Goal: Task Accomplishment & Management: Manage account settings

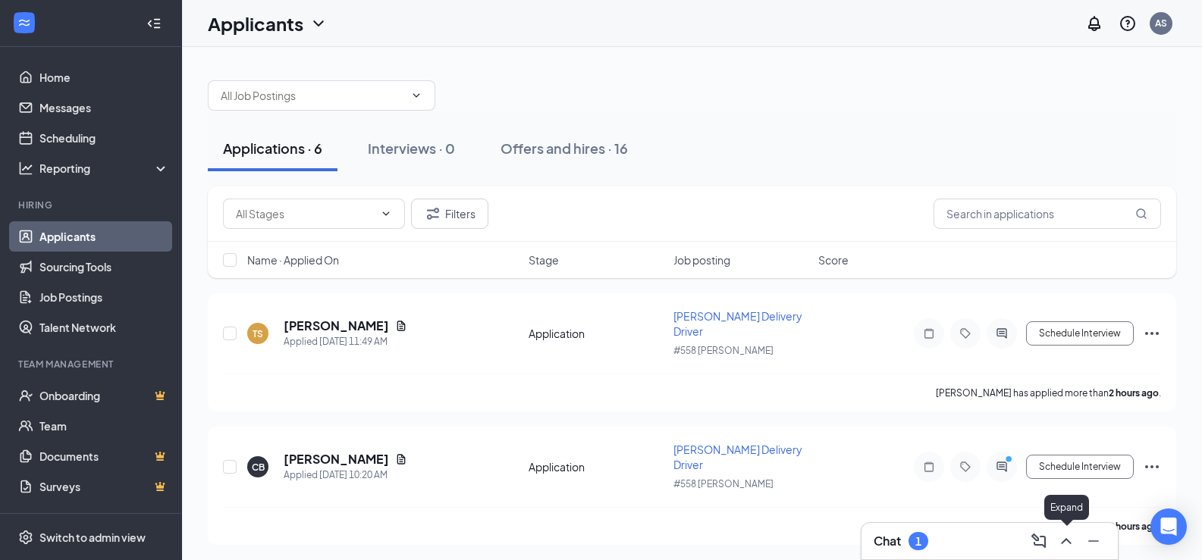
click at [1069, 552] on button at bounding box center [1066, 541] width 24 height 24
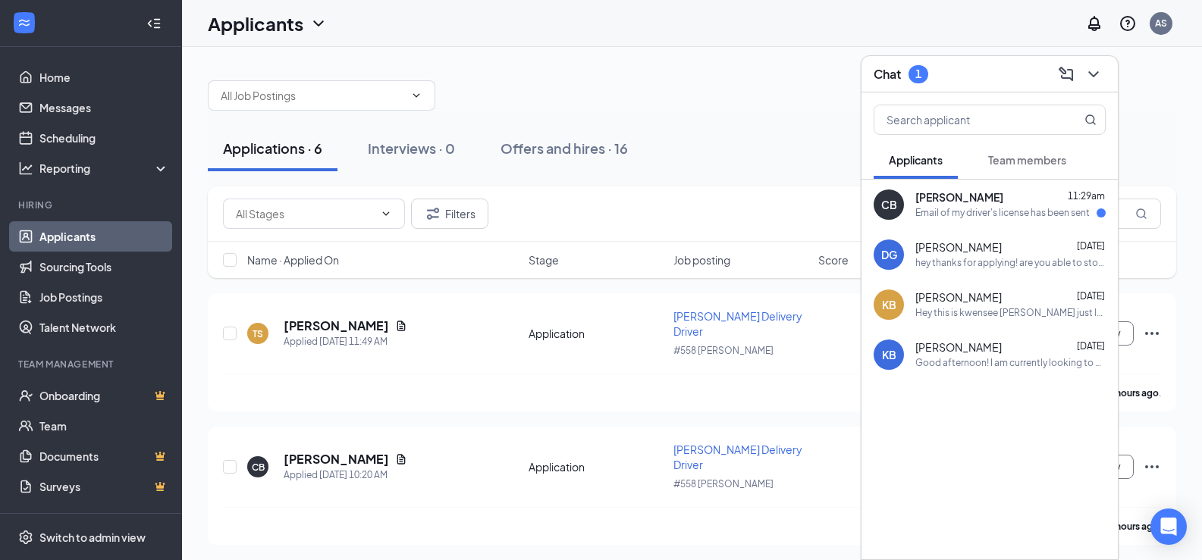
click at [941, 199] on span "[PERSON_NAME]" at bounding box center [959, 197] width 88 height 15
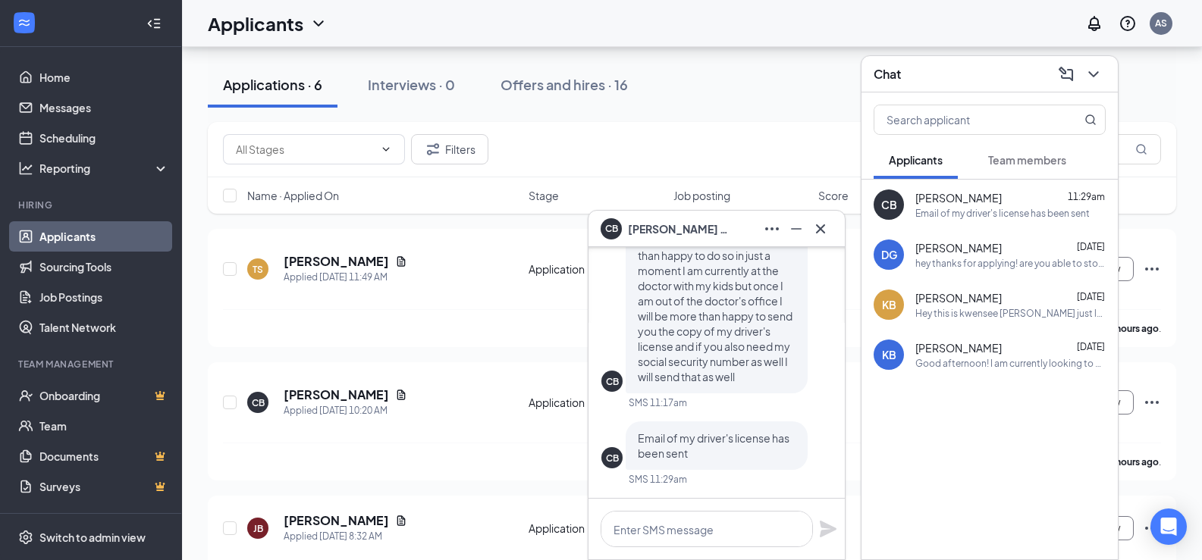
scroll to position [76, 0]
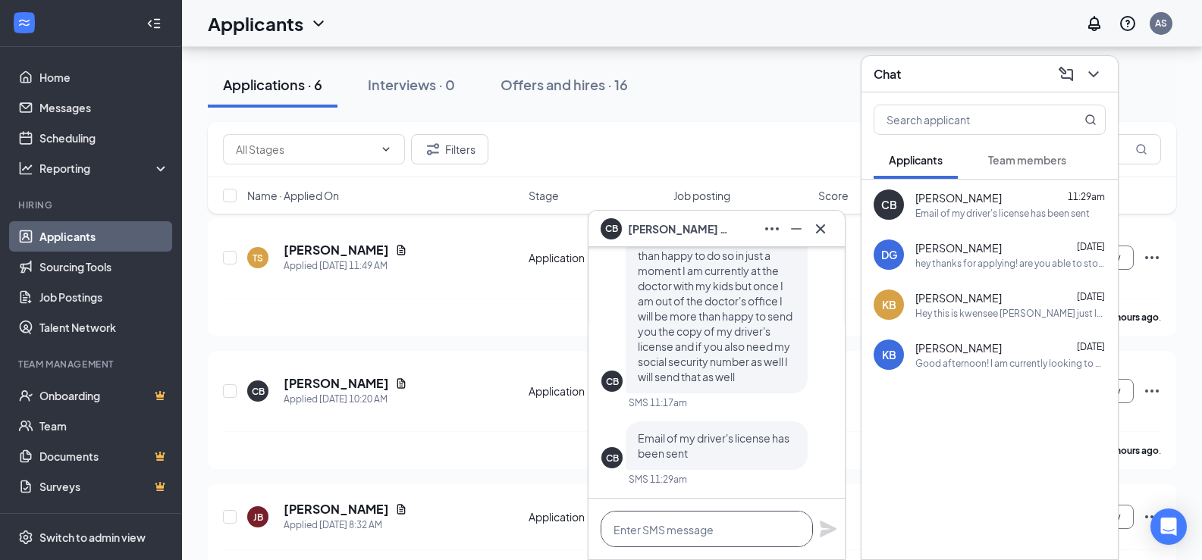
click at [693, 522] on textarea at bounding box center [707, 529] width 212 height 36
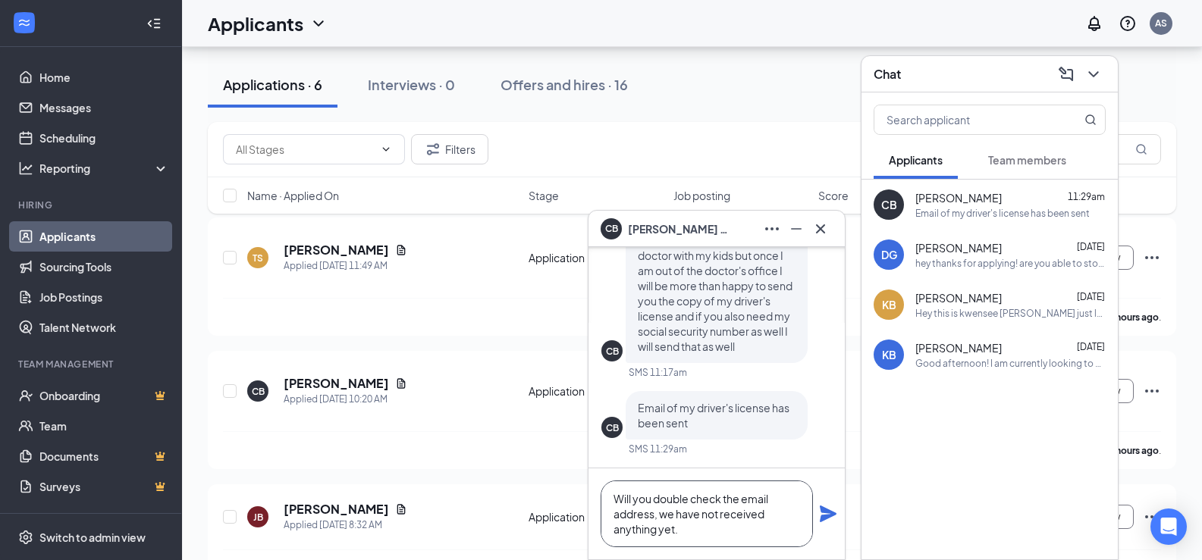
type textarea "Will you double check the email address, we have not received anything yet."
click at [822, 507] on icon "Plane" at bounding box center [828, 514] width 17 height 17
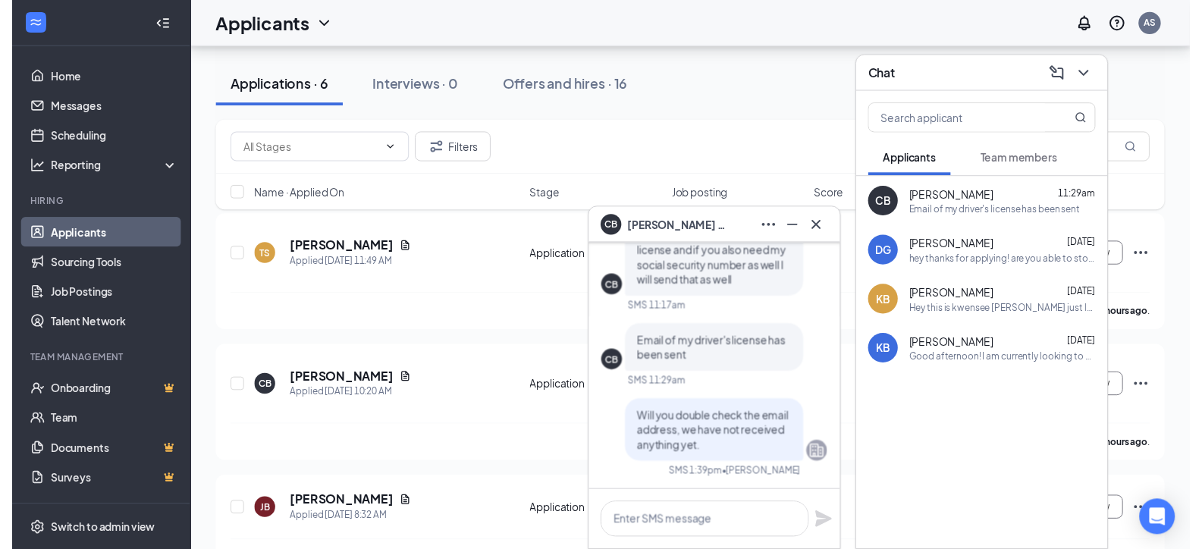
scroll to position [0, 0]
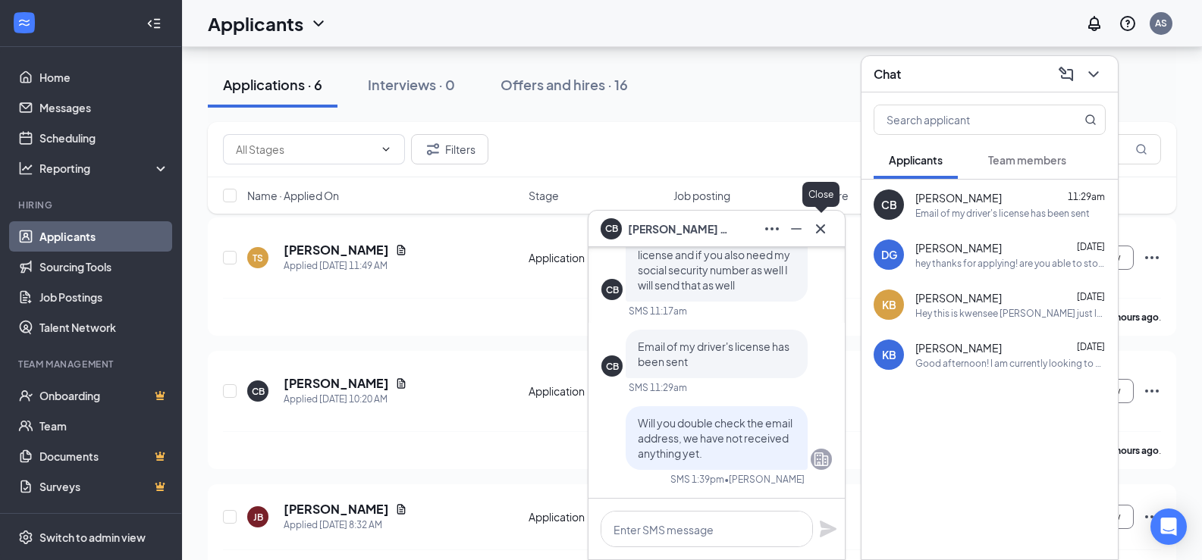
click at [829, 234] on icon "Cross" at bounding box center [820, 229] width 18 height 18
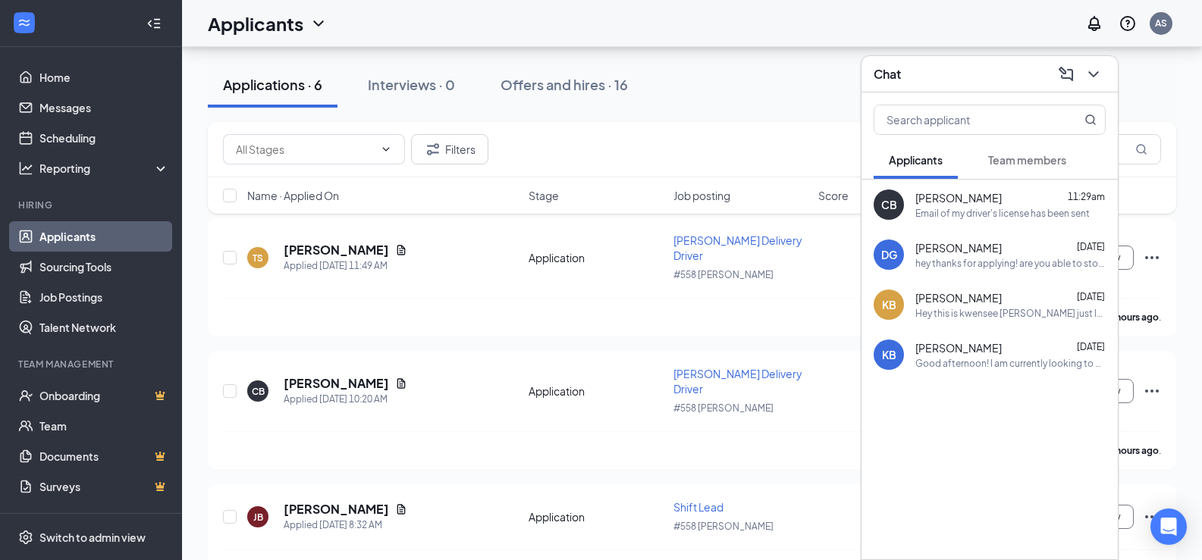
click at [636, 150] on div "Filters" at bounding box center [692, 149] width 938 height 30
click at [397, 245] on icon "Document" at bounding box center [401, 250] width 8 height 10
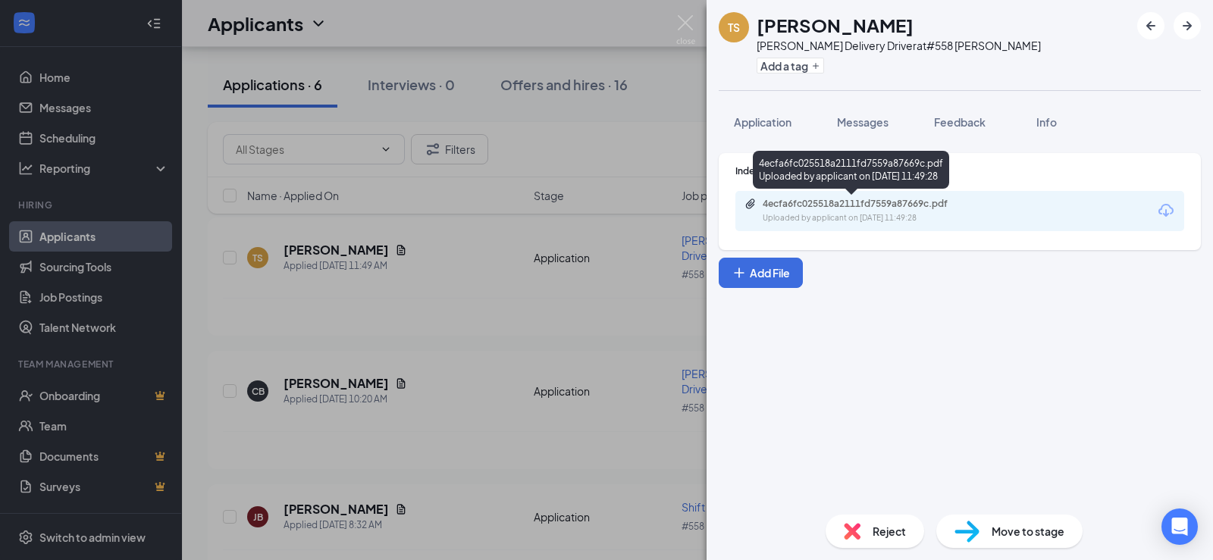
click at [846, 200] on div "4ecfa6fc025518a2111fd7559a87669c.pdf" at bounding box center [869, 204] width 212 height 12
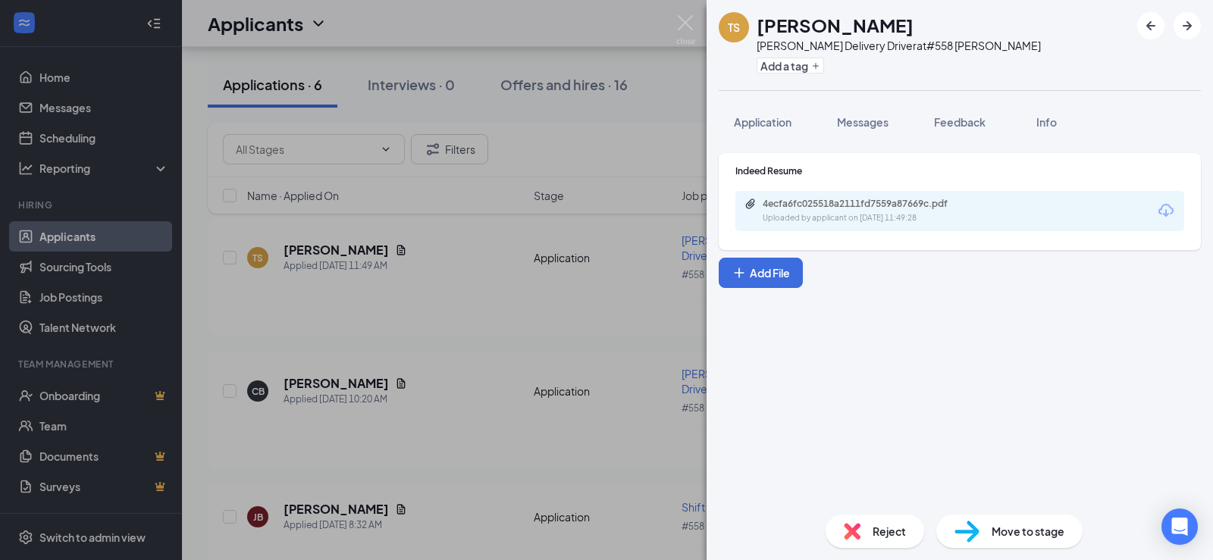
click at [541, 438] on div "[PERSON_NAME] [PERSON_NAME] Delivery Driver at #558 [PERSON_NAME] Add a tag App…" at bounding box center [606, 280] width 1213 height 560
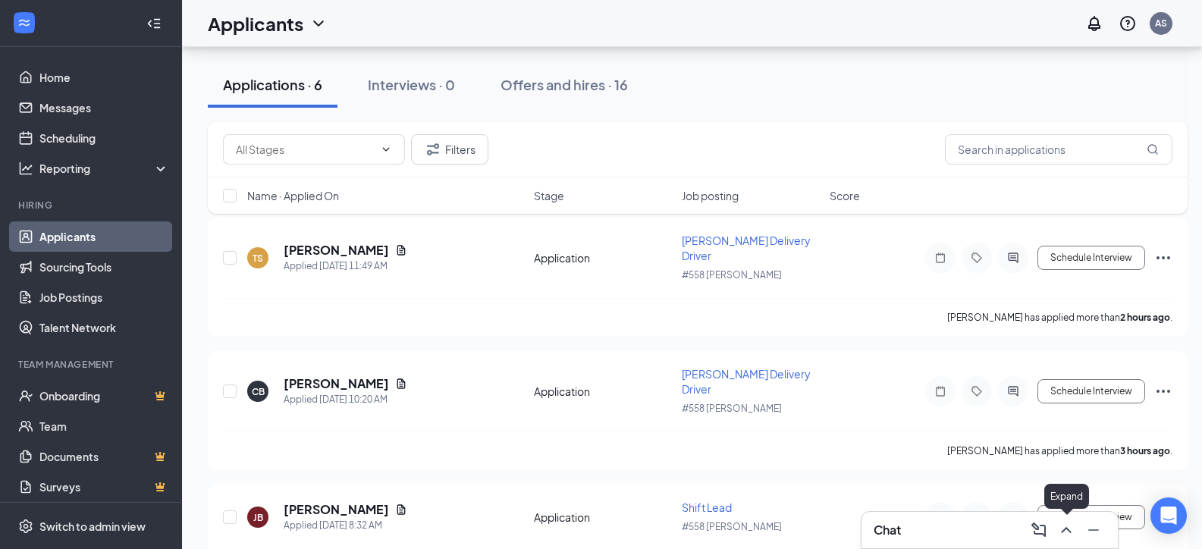
click at [1072, 536] on icon "ChevronUp" at bounding box center [1066, 530] width 18 height 18
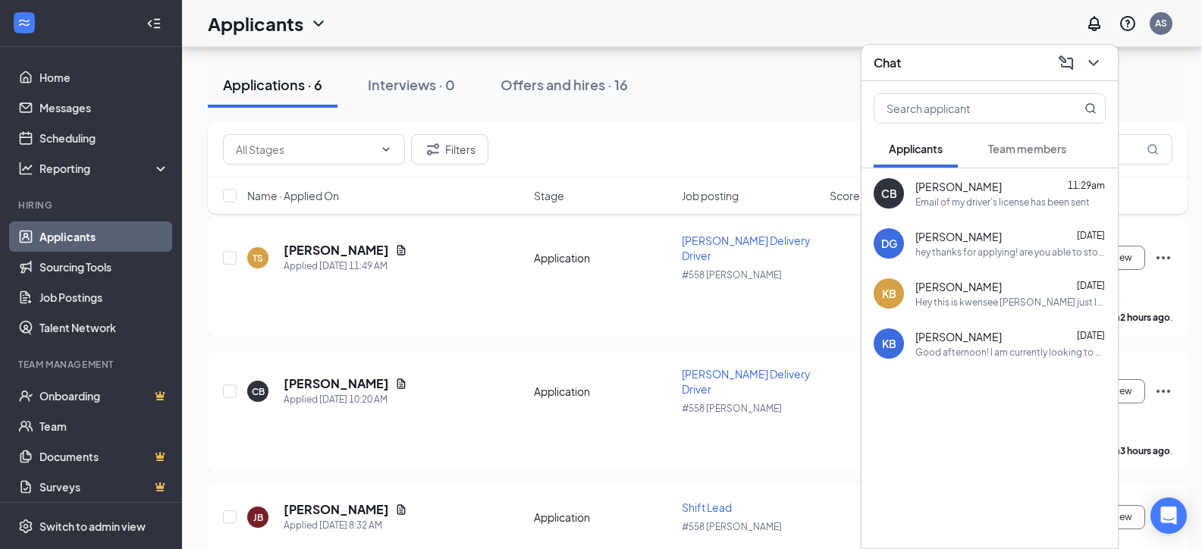
click at [971, 197] on div "Email of my driver's license has been sent" at bounding box center [1002, 202] width 174 height 13
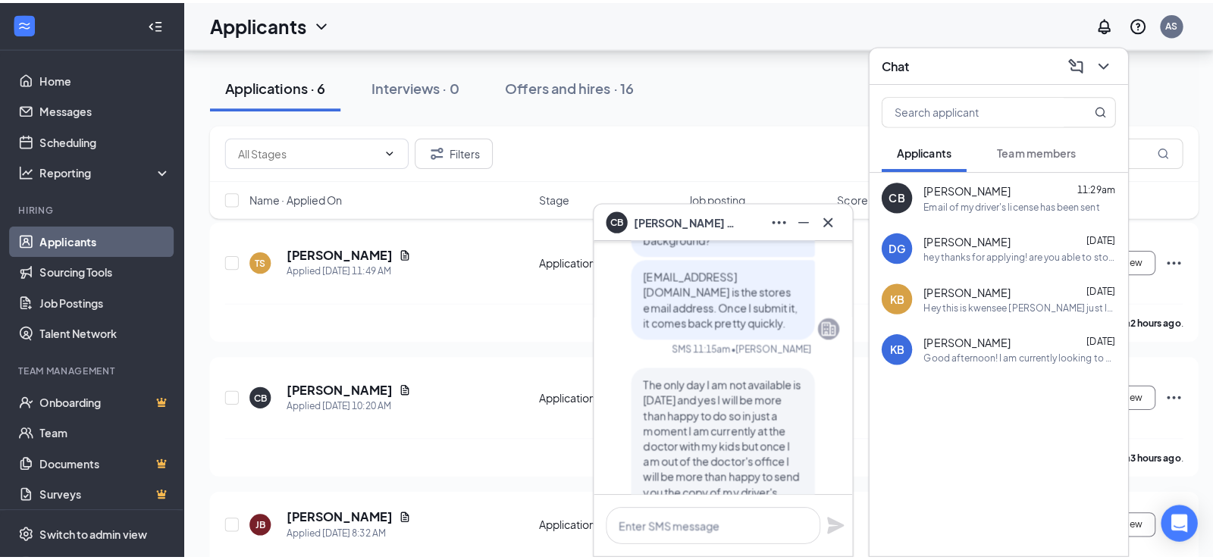
scroll to position [-531, 0]
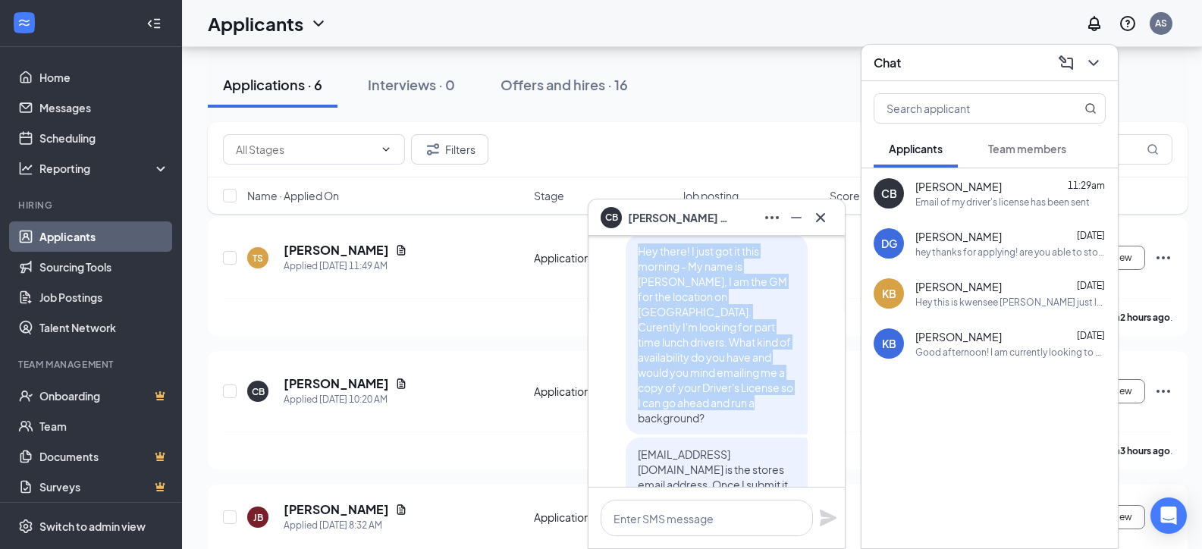
drag, startPoint x: 775, startPoint y: 416, endPoint x: 623, endPoint y: 286, distance: 200.6
click at [626, 286] on div "Hey there! I just got it this morning - My name is [PERSON_NAME], I am the GM f…" at bounding box center [717, 334] width 182 height 200
copy span "Hey there! I just got it this morning - My name is [PERSON_NAME], I am the GM f…"
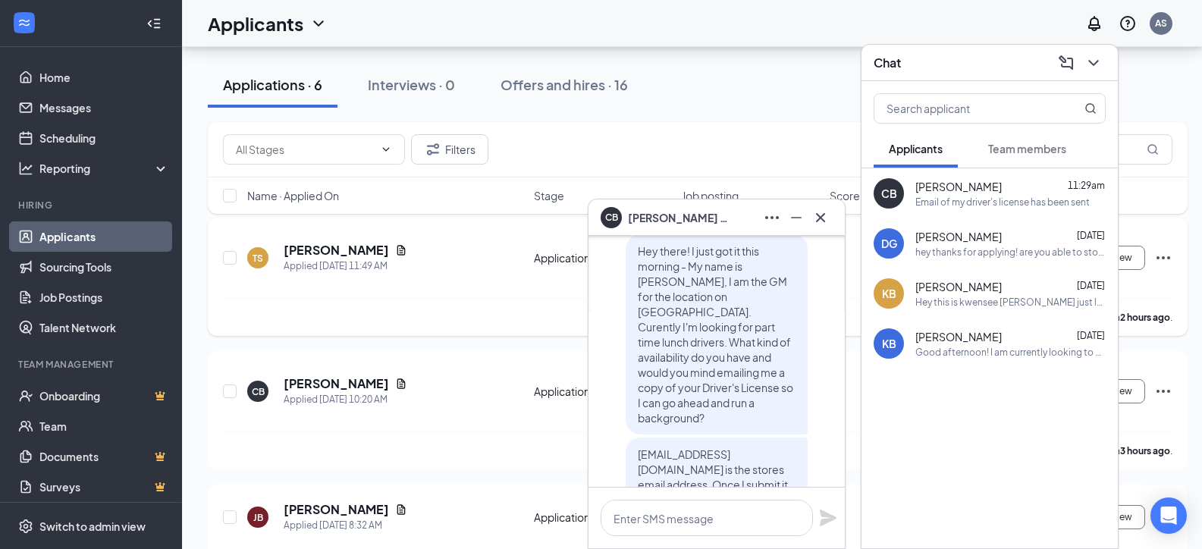
click at [484, 298] on div "[PERSON_NAME] has applied more than 2 hours ago ." at bounding box center [697, 317] width 949 height 38
click at [395, 244] on icon "Document" at bounding box center [401, 250] width 12 height 12
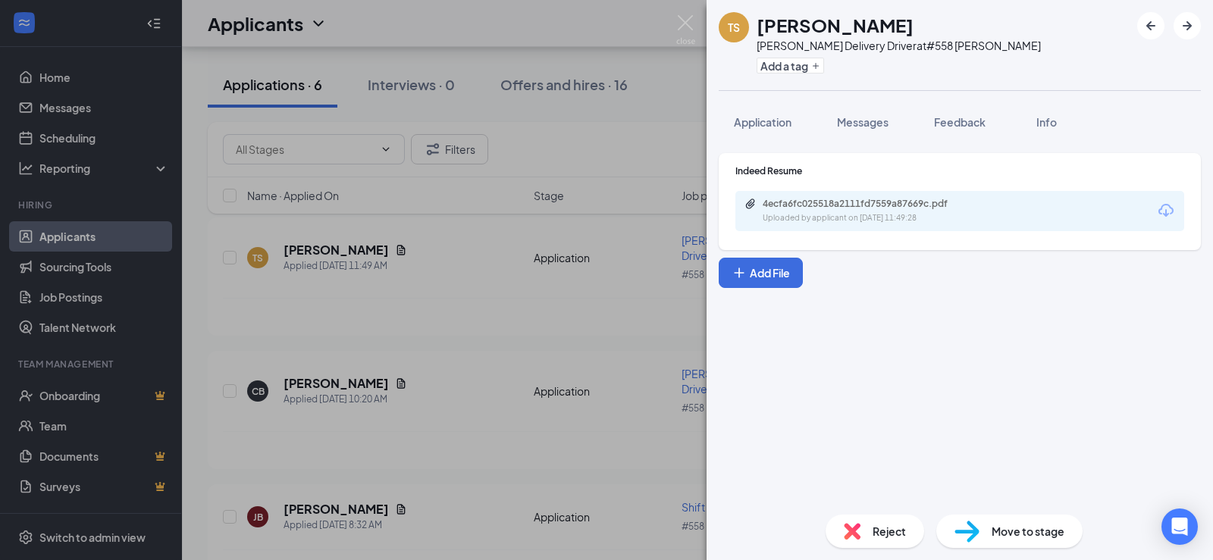
click at [656, 178] on div "[PERSON_NAME] [PERSON_NAME] Delivery Driver at #558 [PERSON_NAME] Add a tag App…" at bounding box center [606, 280] width 1213 height 560
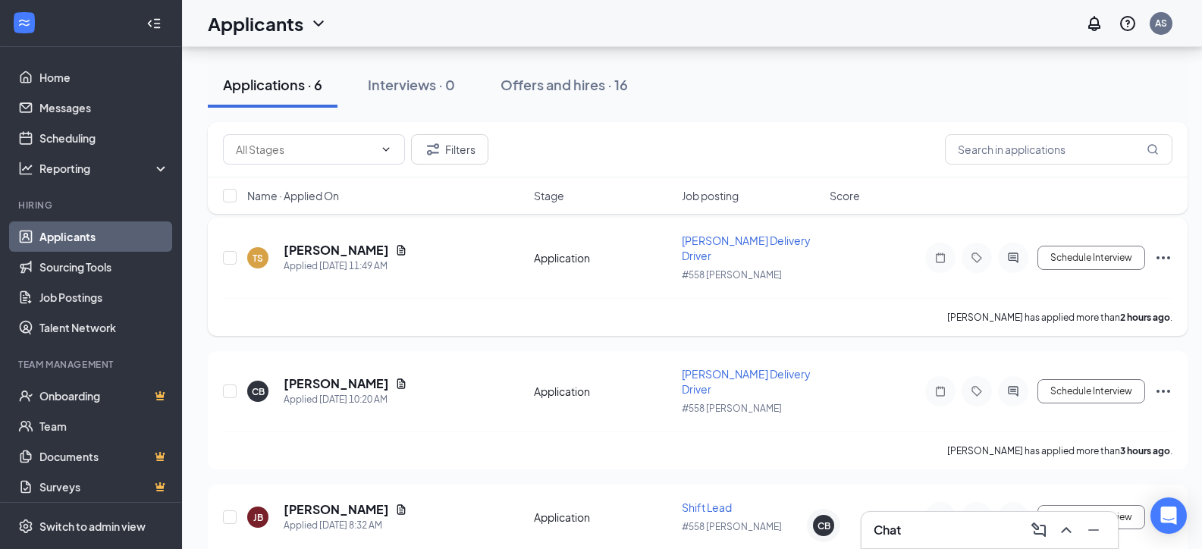
click at [1013, 255] on icon "ActiveChat" at bounding box center [1013, 258] width 18 height 12
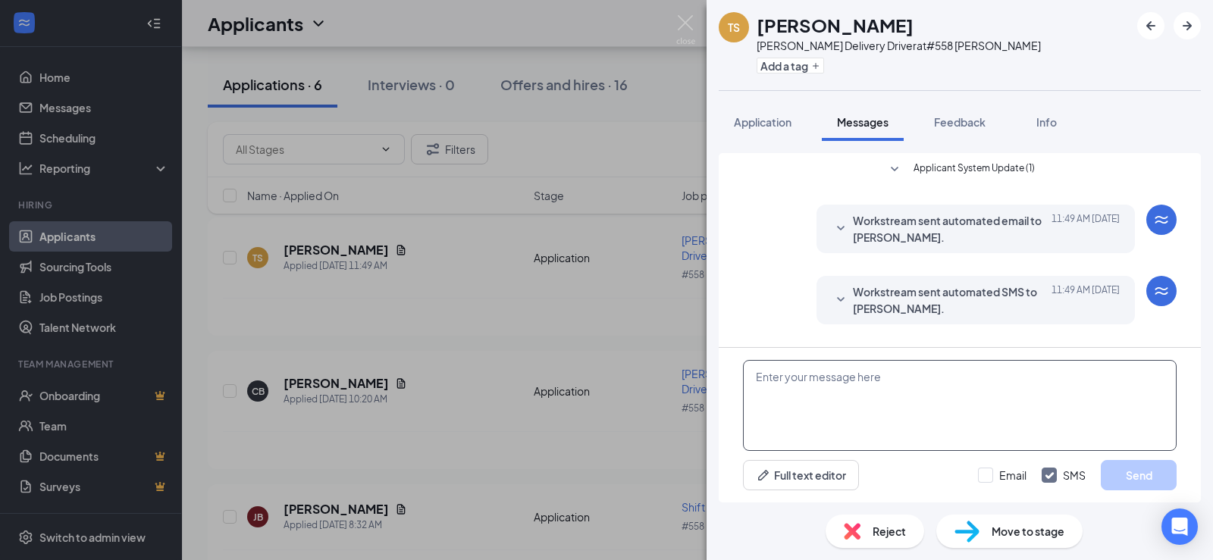
click at [846, 394] on textarea at bounding box center [960, 405] width 434 height 91
paste textarea "Hey there! I just got it this morning - My name is [PERSON_NAME], I am the GM f…"
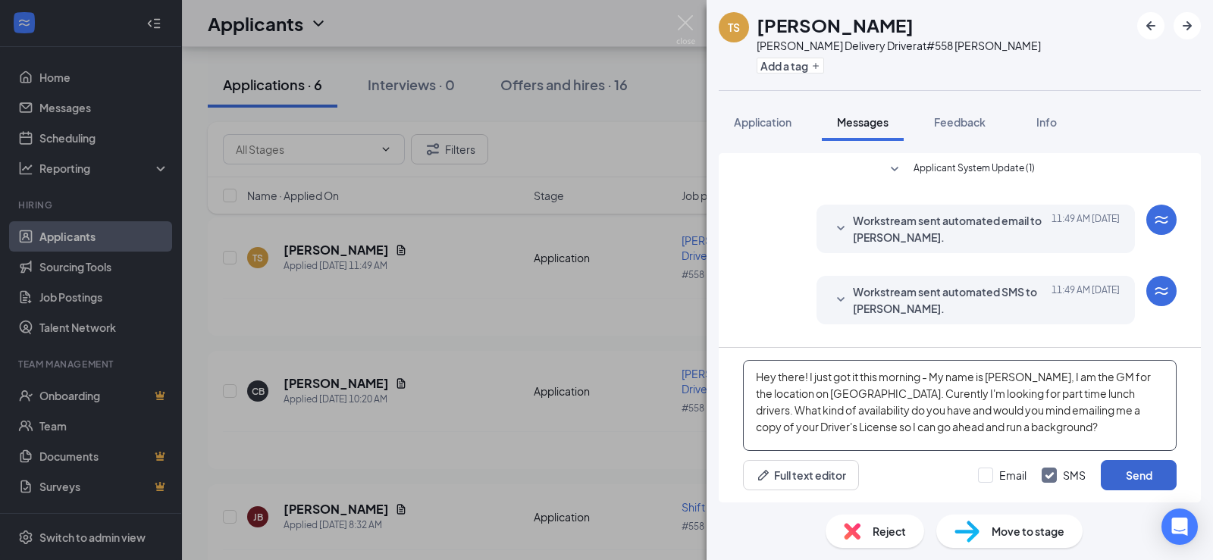
type textarea "Hey there! I just got it this morning - My name is [PERSON_NAME], I am the GM f…"
click at [1149, 472] on button "Send" at bounding box center [1139, 475] width 76 height 30
click at [574, 299] on div "[PERSON_NAME] [PERSON_NAME] Delivery Driver at #558 [PERSON_NAME] Add a tag App…" at bounding box center [606, 280] width 1213 height 560
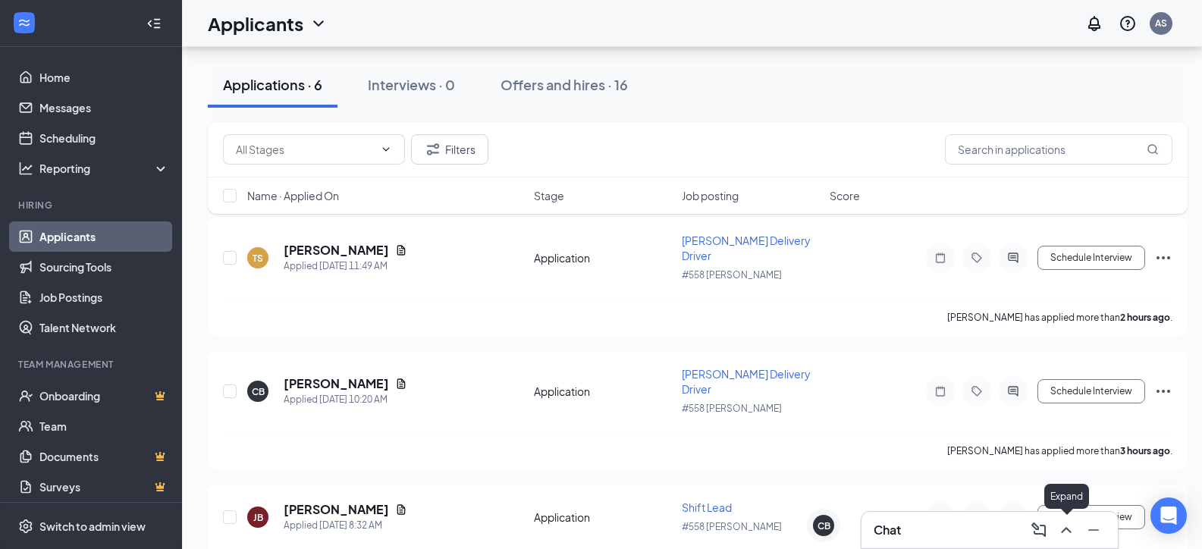
click at [1065, 529] on icon "ChevronUp" at bounding box center [1066, 530] width 10 height 6
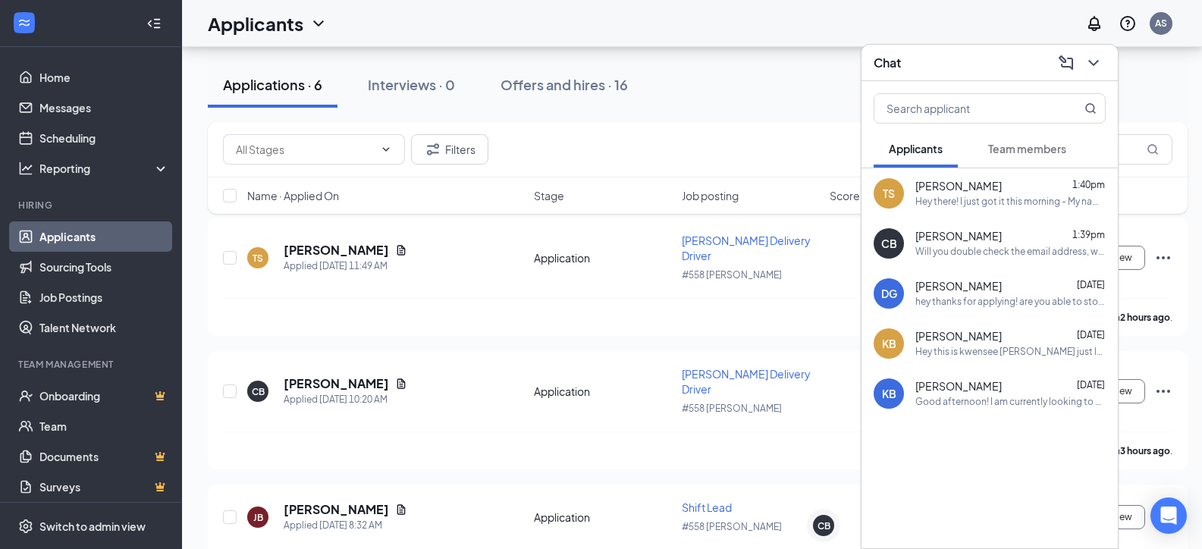
click at [969, 253] on div "Will you double check the email address, we have not received anything yet." at bounding box center [1010, 252] width 190 height 13
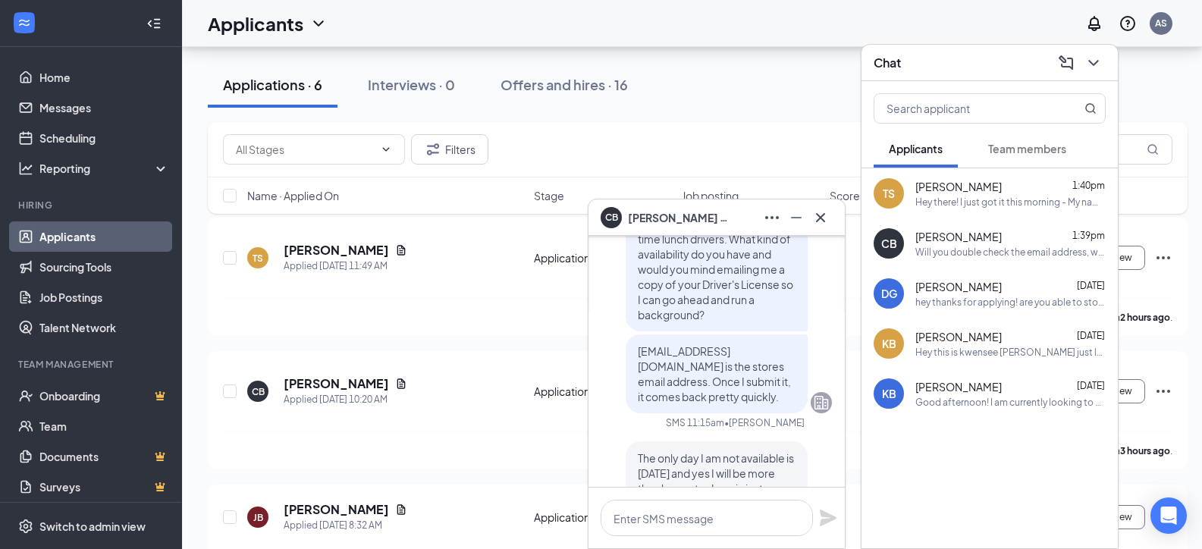
scroll to position [-455, 0]
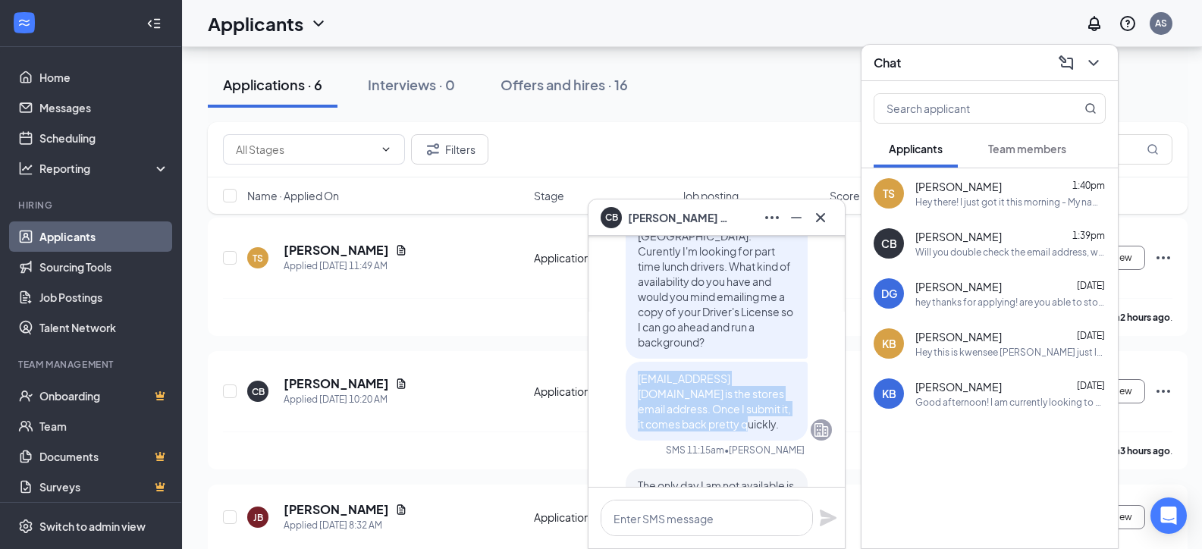
drag, startPoint x: 671, startPoint y: 427, endPoint x: 626, endPoint y: 378, distance: 66.0
click at [638, 378] on p "[EMAIL_ADDRESS][DOMAIN_NAME] is the stores email address. Once I submit it, it …" at bounding box center [717, 401] width 158 height 61
click at [638, 378] on span "[EMAIL_ADDRESS][DOMAIN_NAME] is the stores email address. Once I submit it, it …" at bounding box center [714, 401] width 153 height 59
click at [966, 202] on div "Hey there! I just got it this morning - My name is [PERSON_NAME], I am the GM f…" at bounding box center [1010, 202] width 190 height 13
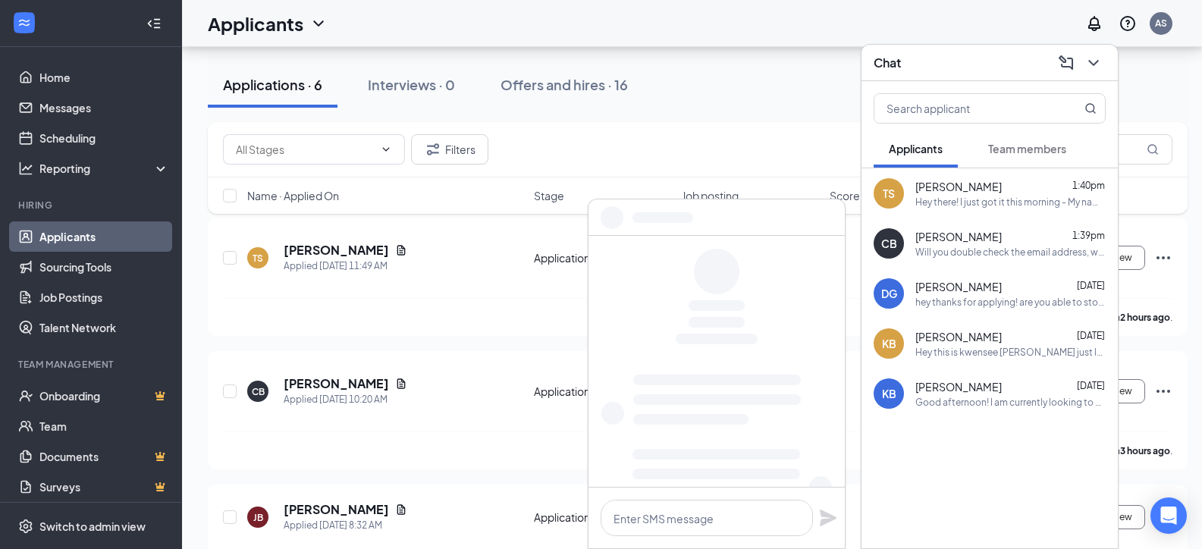
scroll to position [0, 0]
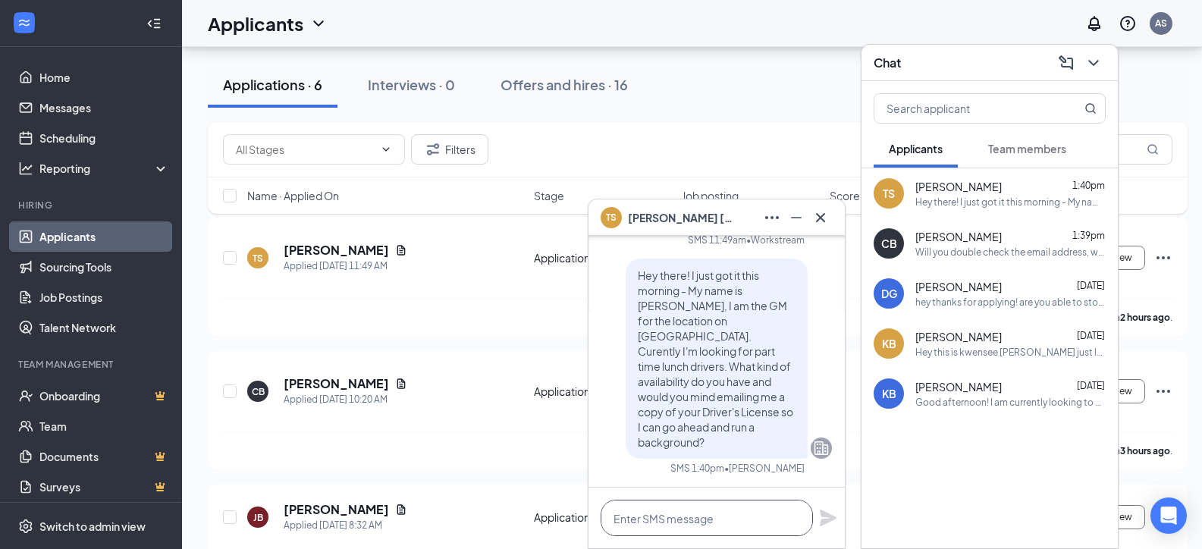
click at [733, 518] on textarea at bounding box center [707, 518] width 212 height 36
paste textarea "Hey there! I just got it this morning - My name is [PERSON_NAME], I am the GM f…"
type textarea "Hey there! I just got it this morning - My name is [PERSON_NAME], I am the GM f…"
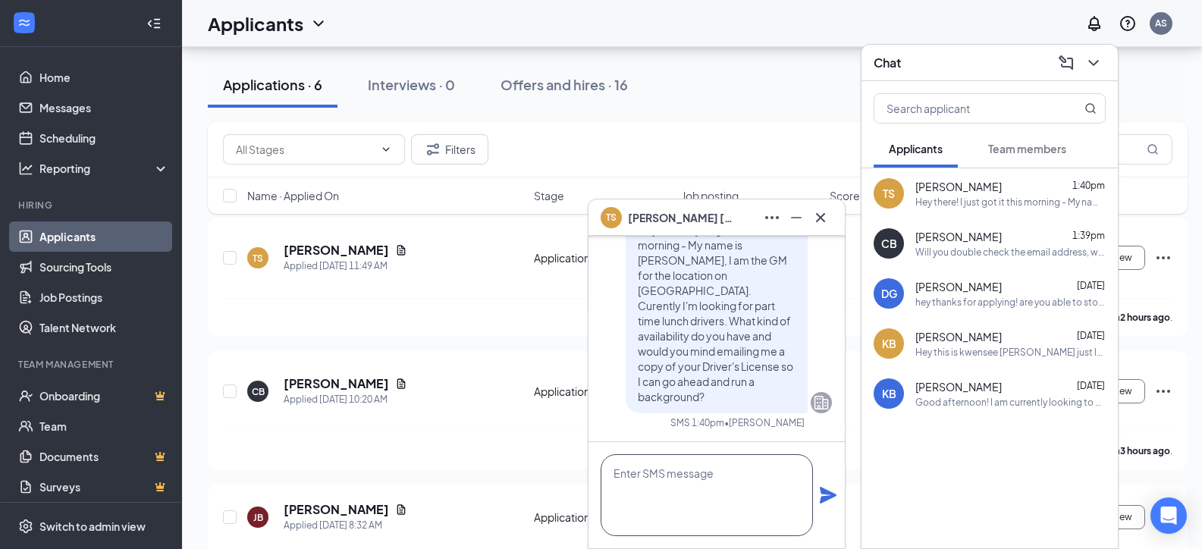
scroll to position [1, 0]
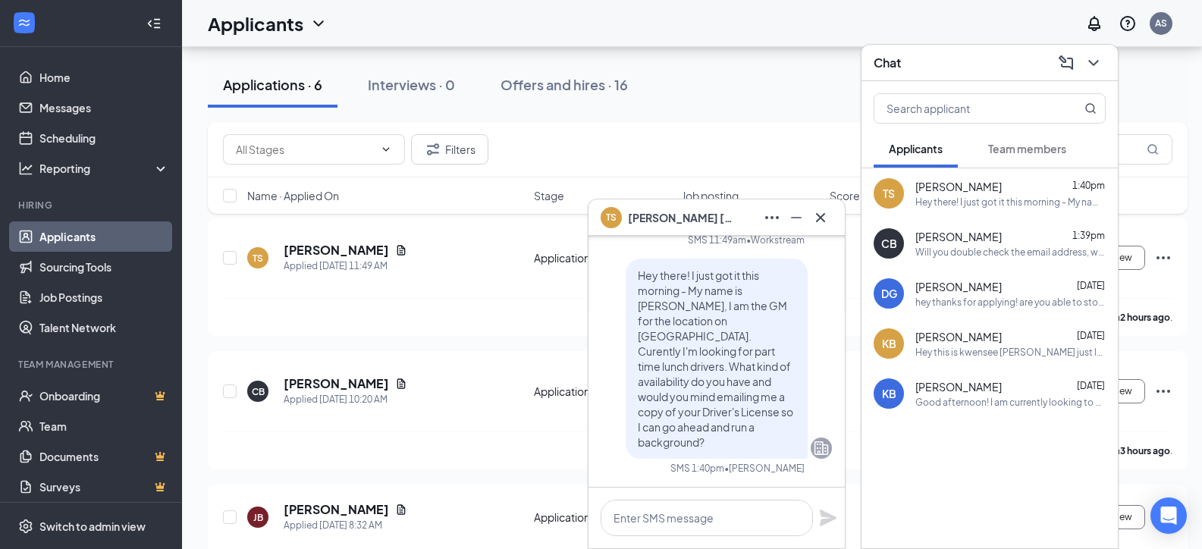
click at [976, 253] on div "Will you double check the email address, we have not received anything yet." at bounding box center [1010, 252] width 190 height 13
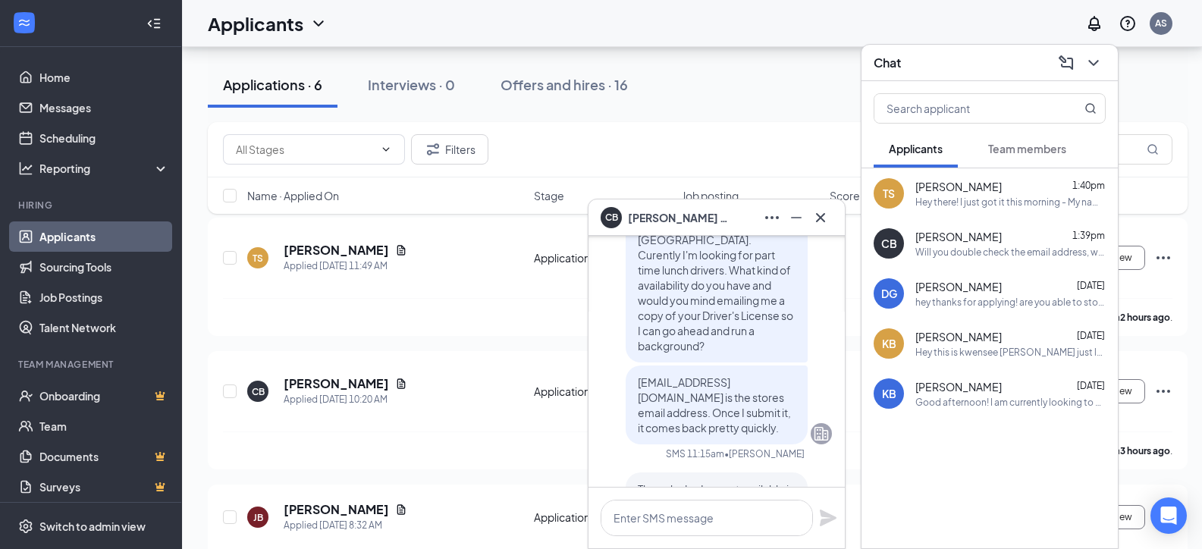
scroll to position [-455, 0]
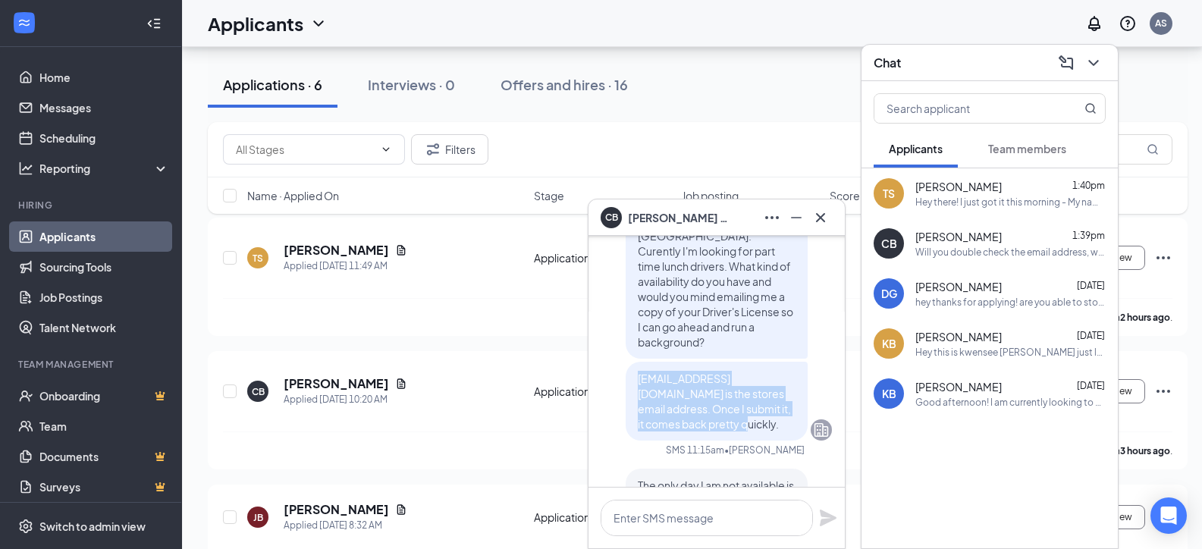
drag, startPoint x: 667, startPoint y: 426, endPoint x: 624, endPoint y: 384, distance: 60.1
click at [626, 384] on div "[EMAIL_ADDRESS][DOMAIN_NAME] is the stores email address. Once I submit it, it …" at bounding box center [717, 401] width 182 height 79
copy span "[EMAIL_ADDRESS][DOMAIN_NAME] is the stores email address. Once I submit it, it …"
click at [1006, 193] on div "[PERSON_NAME] 1:40pm" at bounding box center [1010, 186] width 190 height 15
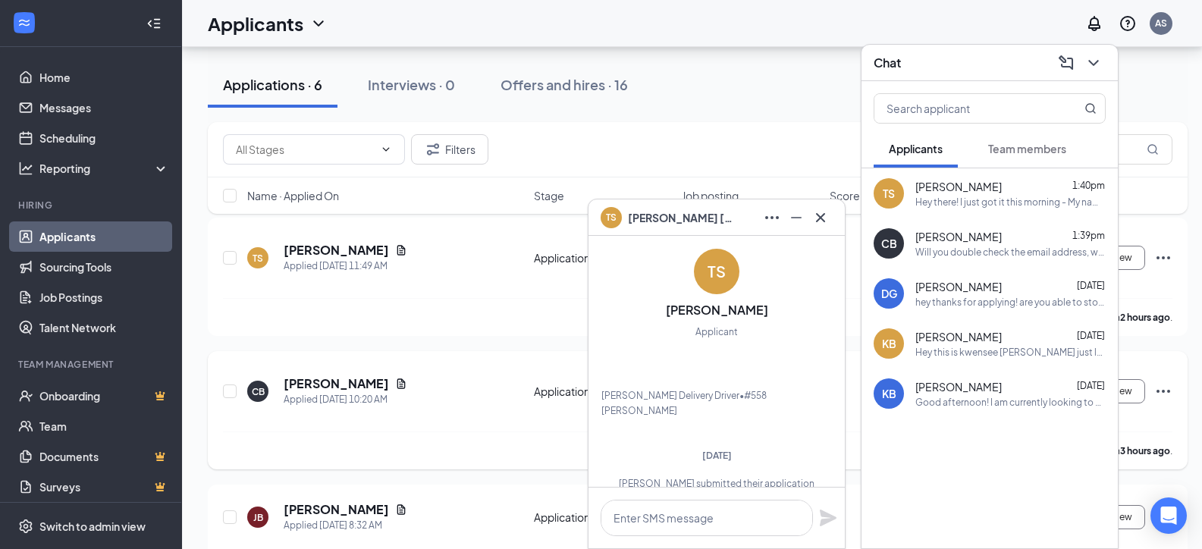
scroll to position [-323, 0]
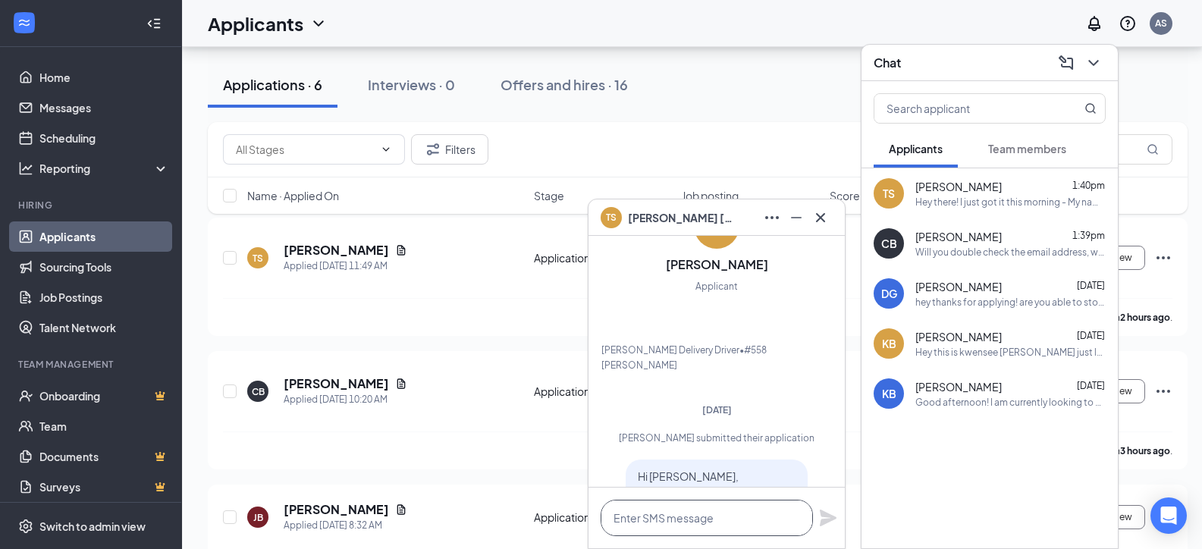
drag, startPoint x: 666, startPoint y: 523, endPoint x: 695, endPoint y: 466, distance: 64.1
click at [665, 523] on textarea at bounding box center [707, 518] width 212 height 36
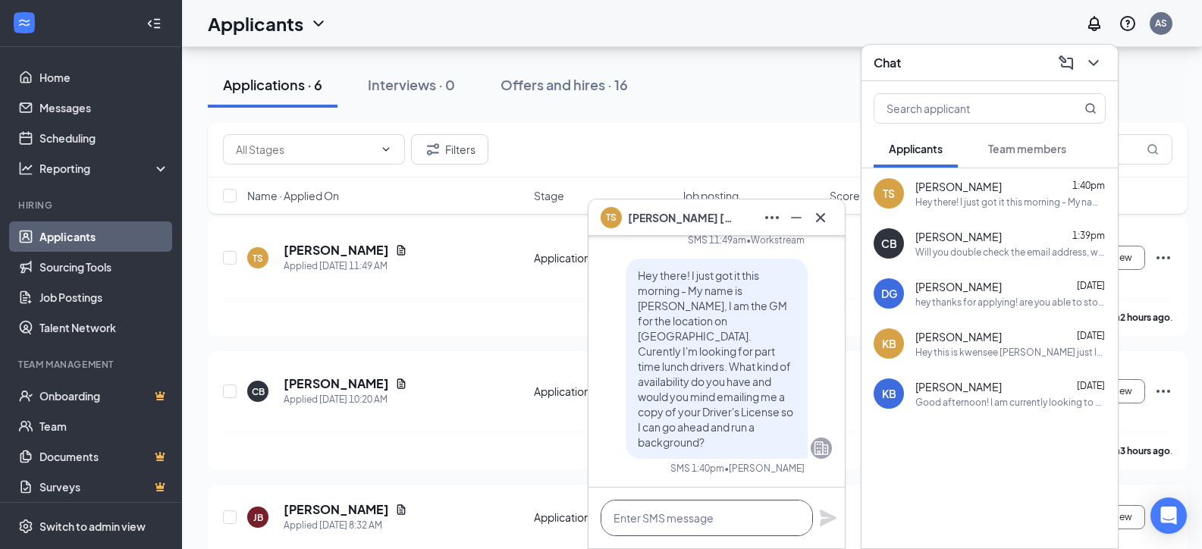
click at [685, 513] on textarea at bounding box center [707, 518] width 212 height 36
paste textarea "[EMAIL_ADDRESS][DOMAIN_NAME] is the stores email address. Once I submit it, it …"
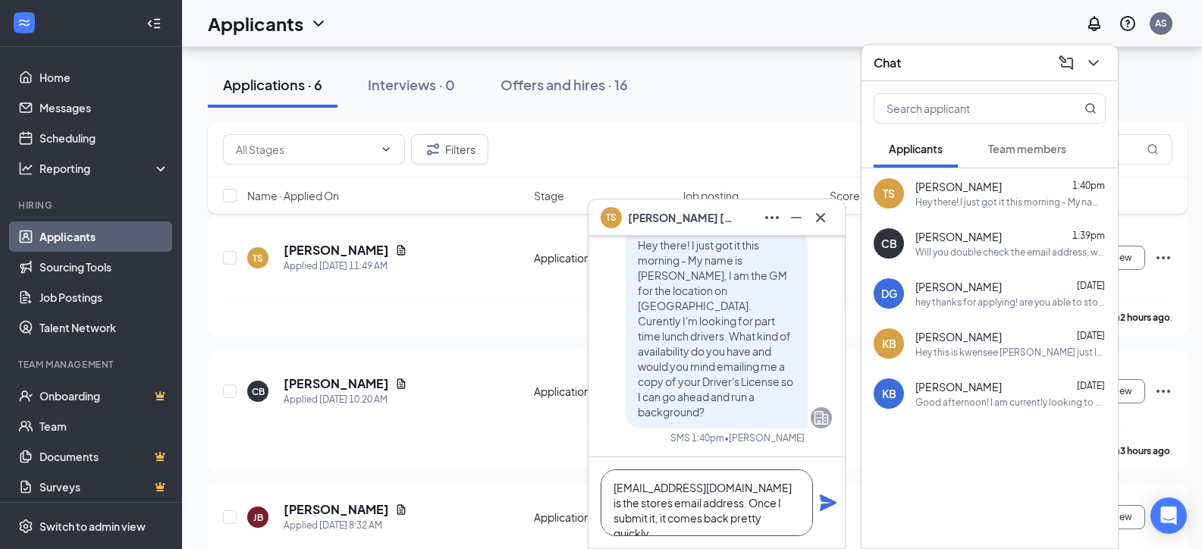
type textarea "[EMAIL_ADDRESS][DOMAIN_NAME] is the stores email address. Once I submit it, it …"
click at [824, 499] on icon "Plane" at bounding box center [828, 502] width 17 height 17
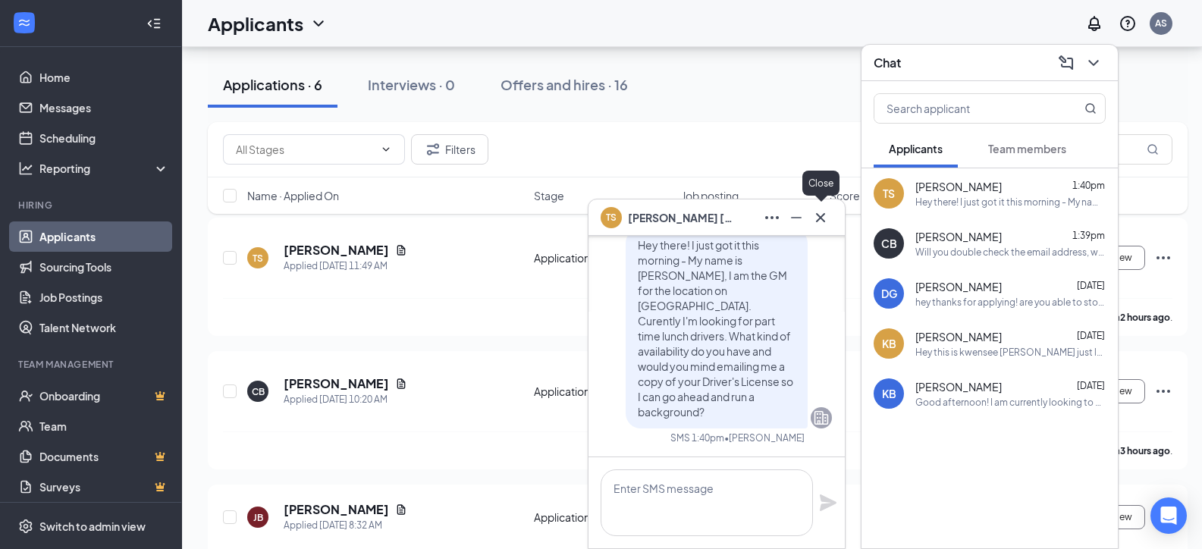
click at [827, 224] on icon "Cross" at bounding box center [820, 218] width 18 height 18
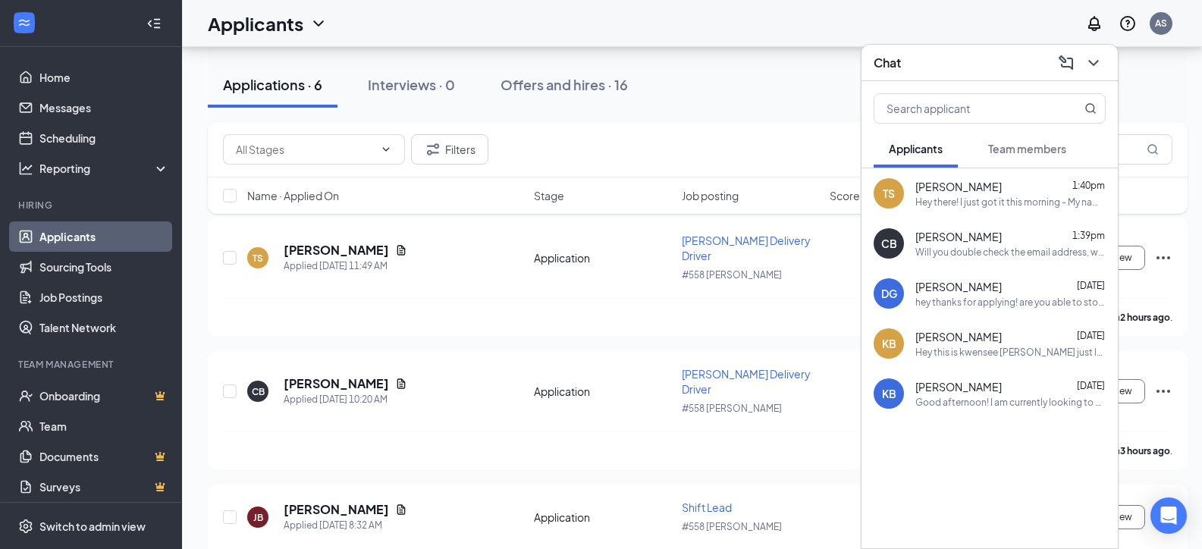
click at [1005, 200] on div "Hey there! I just got it this morning - My name is [PERSON_NAME], I am the GM f…" at bounding box center [1010, 202] width 190 height 13
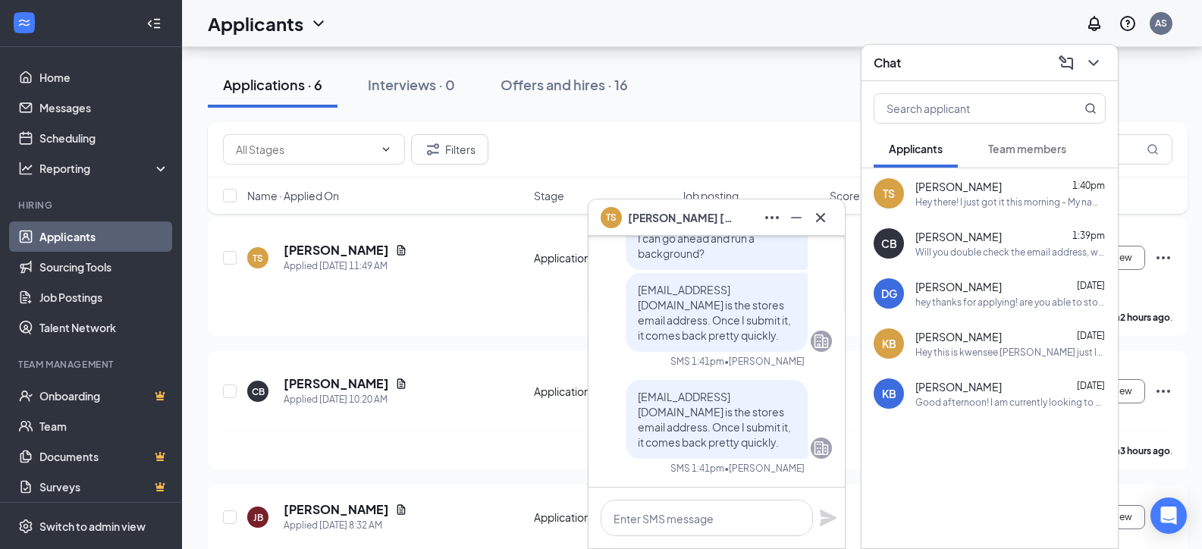
click at [828, 220] on icon "Cross" at bounding box center [820, 218] width 18 height 18
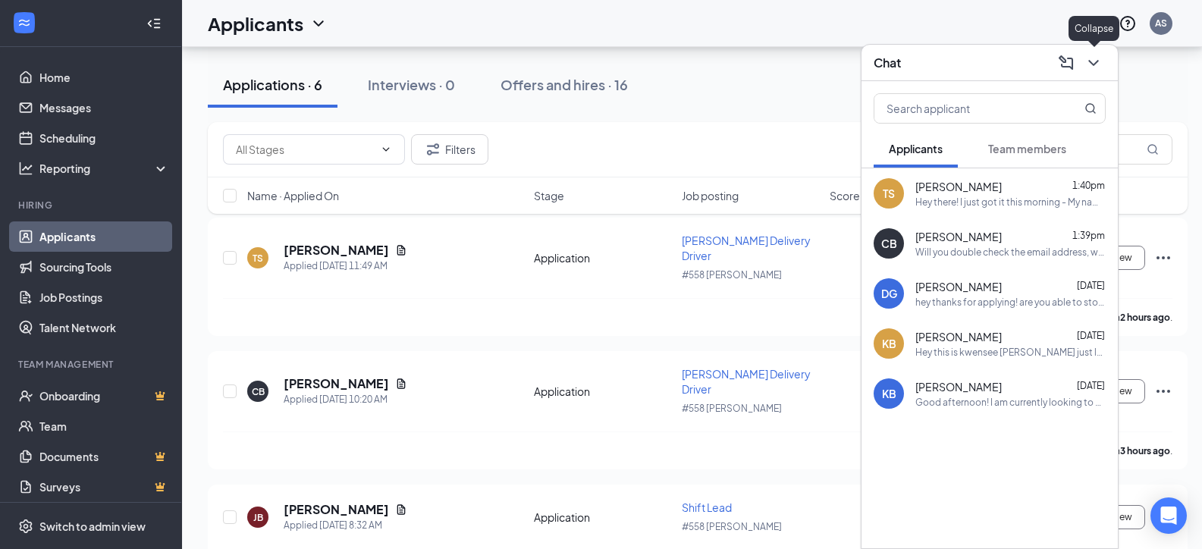
click at [1091, 65] on icon "ChevronDown" at bounding box center [1093, 63] width 18 height 18
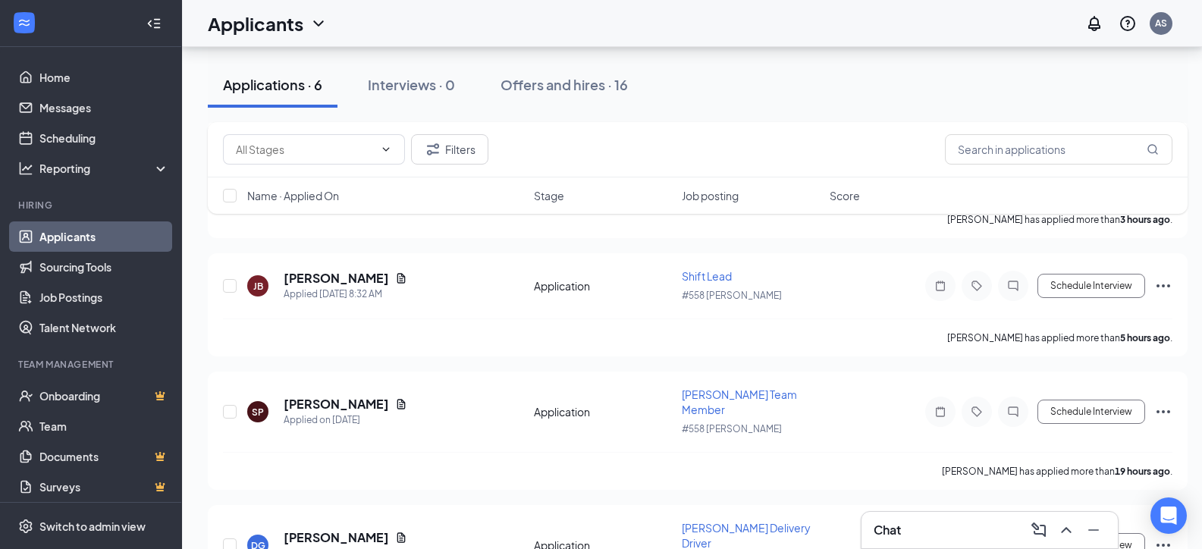
scroll to position [306, 0]
click at [407, 400] on icon "Document" at bounding box center [401, 406] width 12 height 12
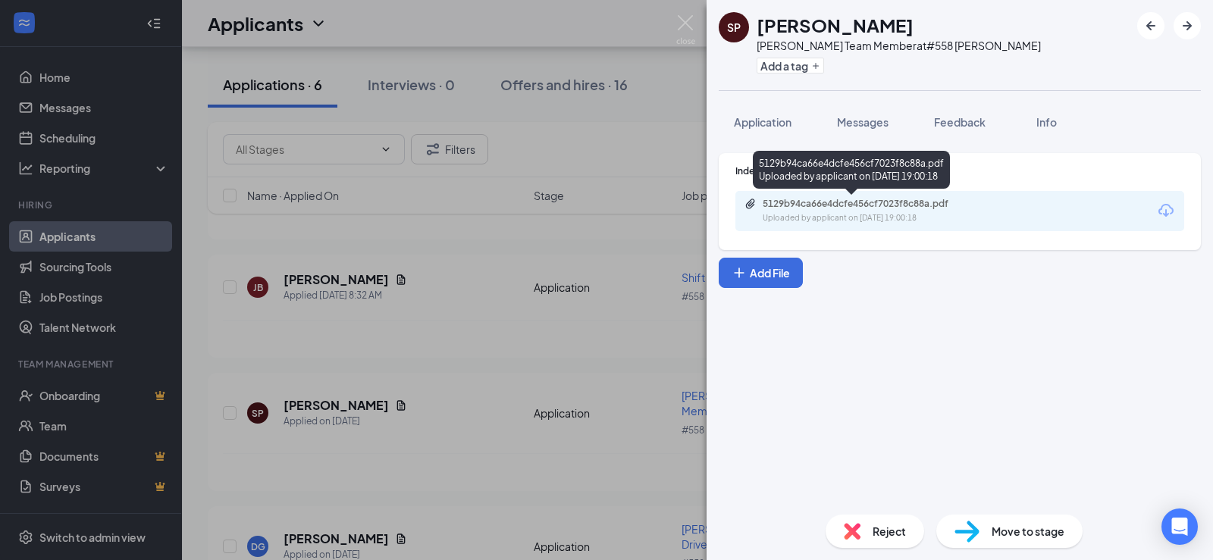
click at [798, 214] on div "Uploaded by applicant on [DATE] 19:00:18" at bounding box center [877, 218] width 228 height 12
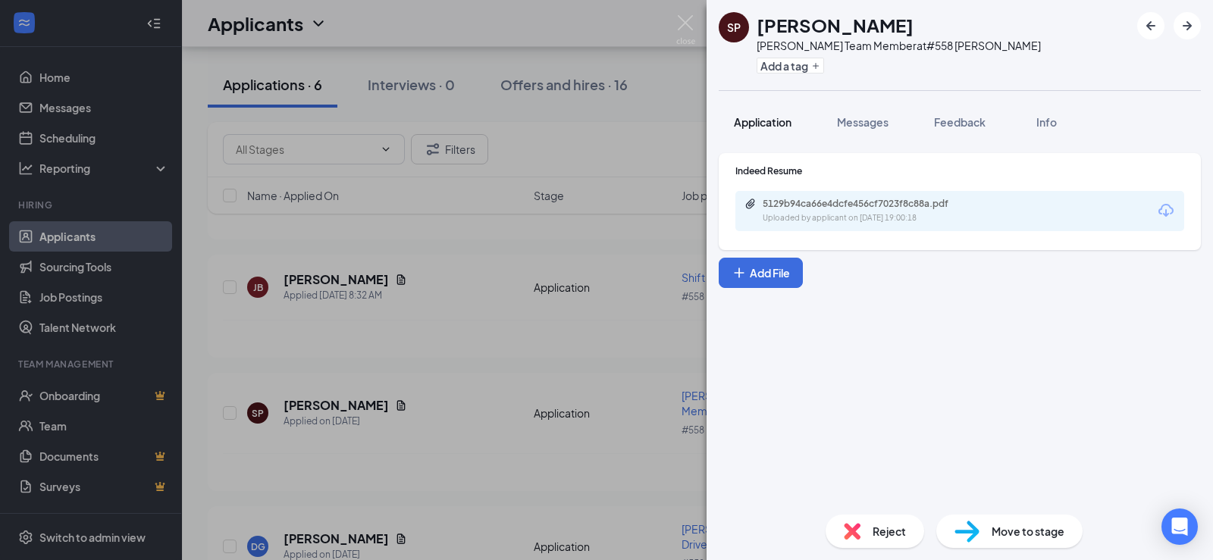
click at [738, 121] on span "Application" at bounding box center [763, 122] width 58 height 14
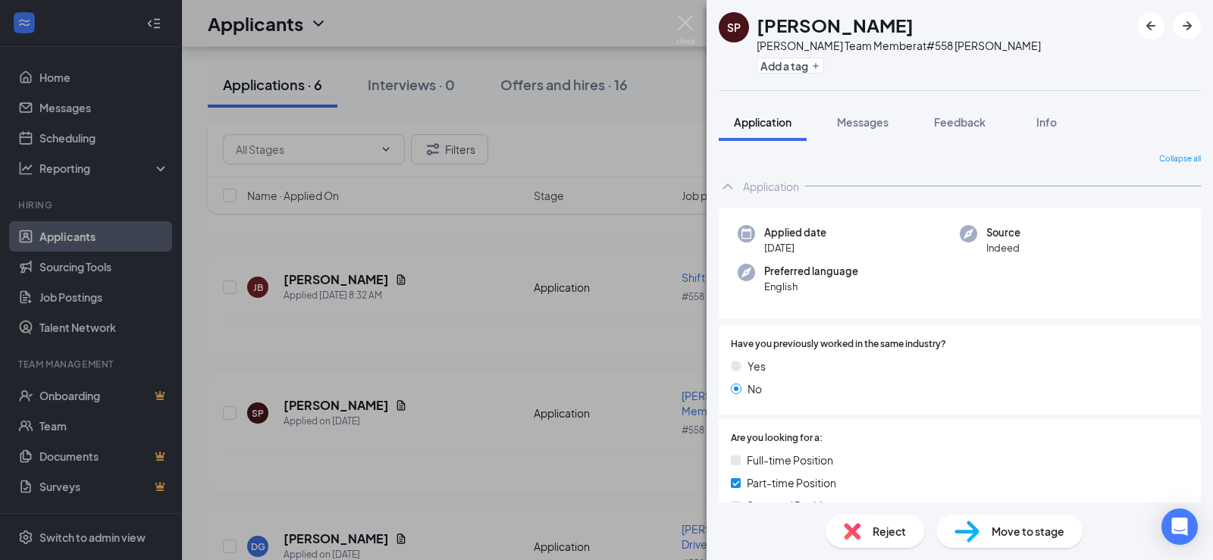
click at [867, 538] on div "Reject" at bounding box center [875, 531] width 99 height 33
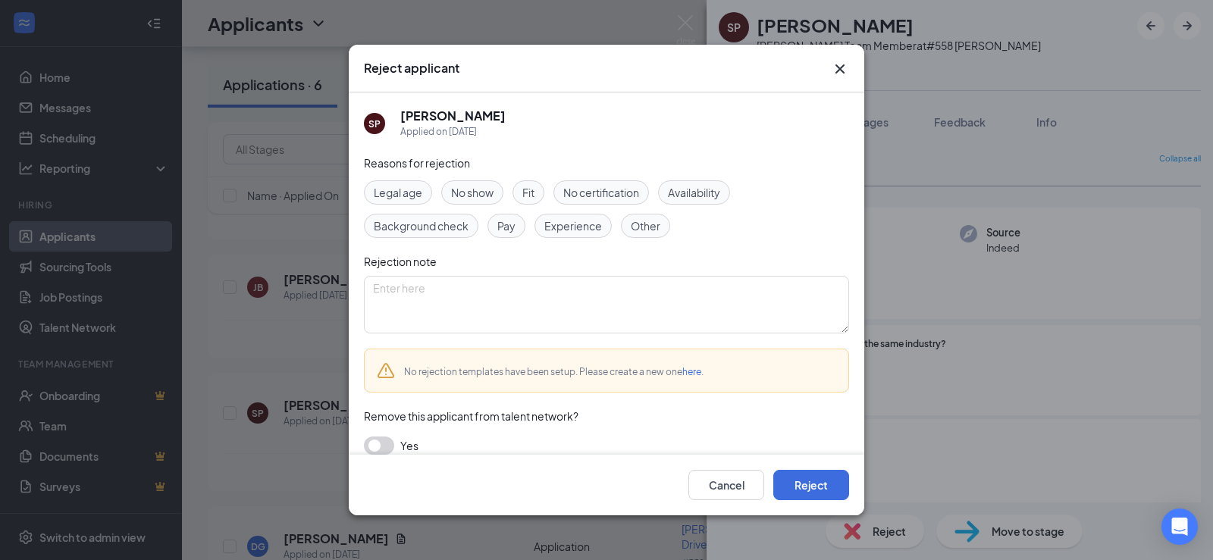
click at [594, 229] on span "Experience" at bounding box center [573, 226] width 58 height 17
click at [818, 475] on button "Reject" at bounding box center [812, 485] width 76 height 30
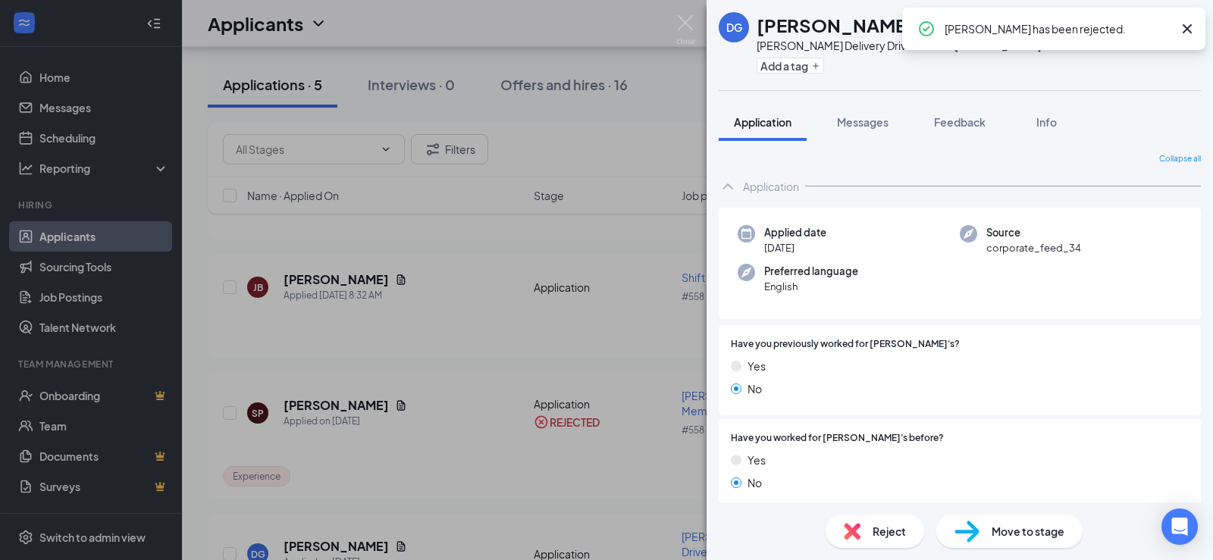
click at [658, 159] on div "[PERSON_NAME] [PERSON_NAME] Delivery Driver at #558 [PERSON_NAME] Add a tag App…" at bounding box center [606, 280] width 1213 height 560
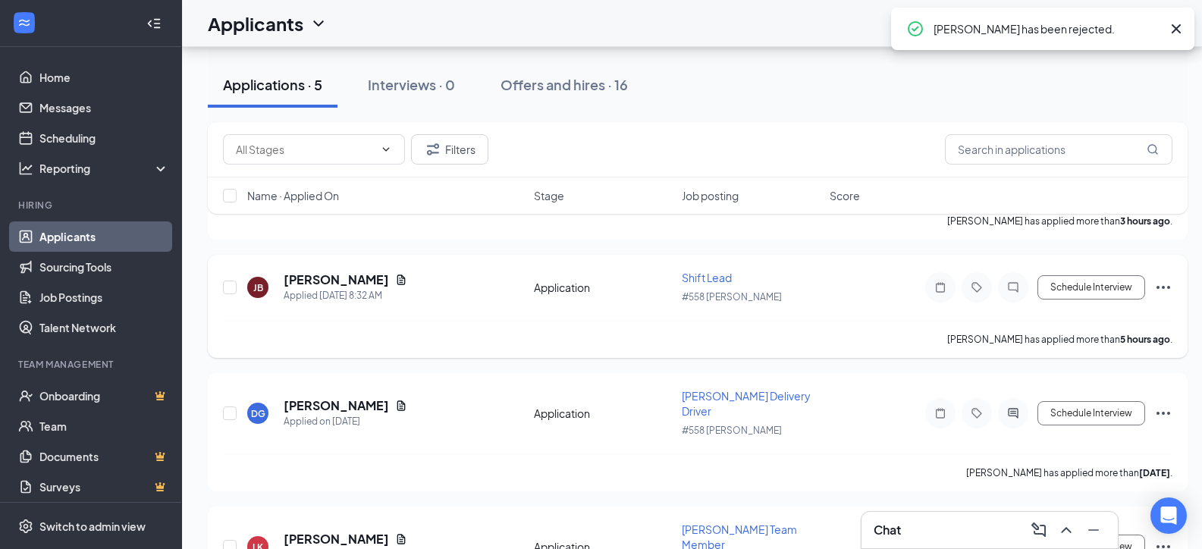
scroll to position [339, 0]
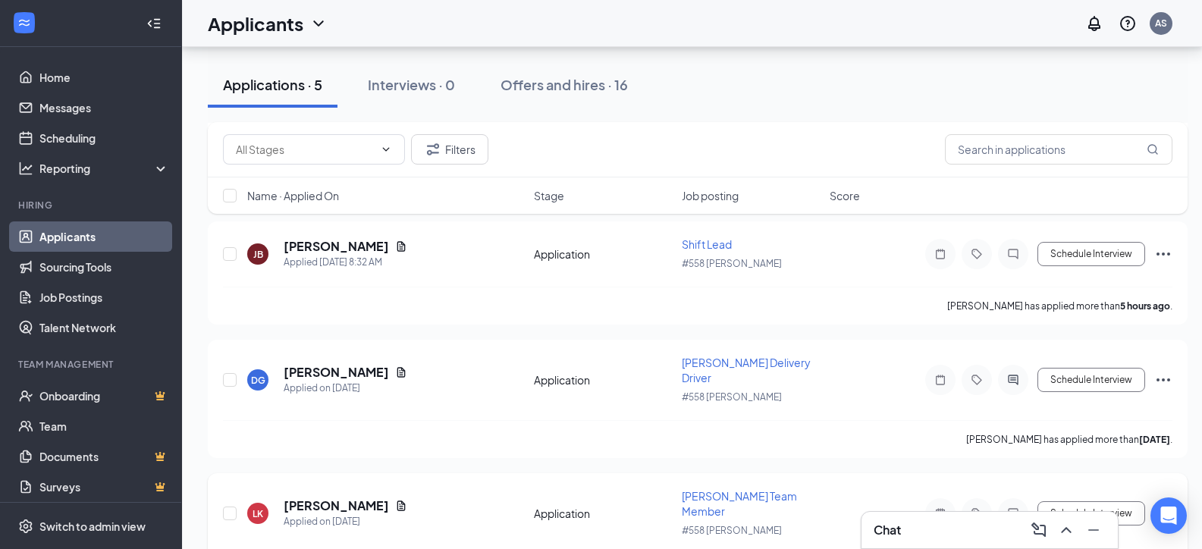
click at [397, 501] on icon "Document" at bounding box center [401, 506] width 8 height 10
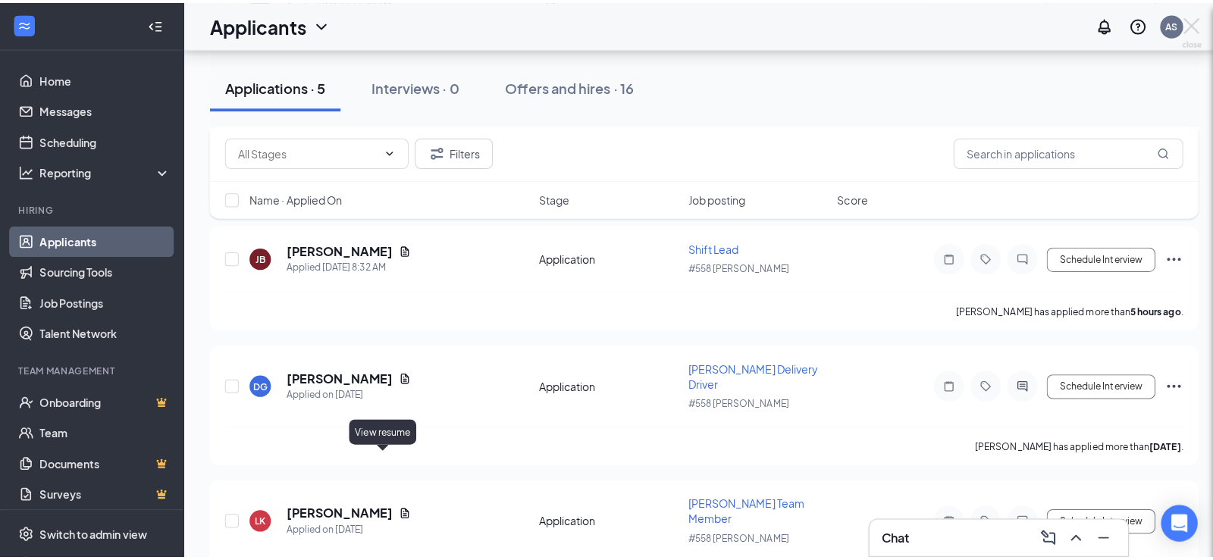
scroll to position [328, 0]
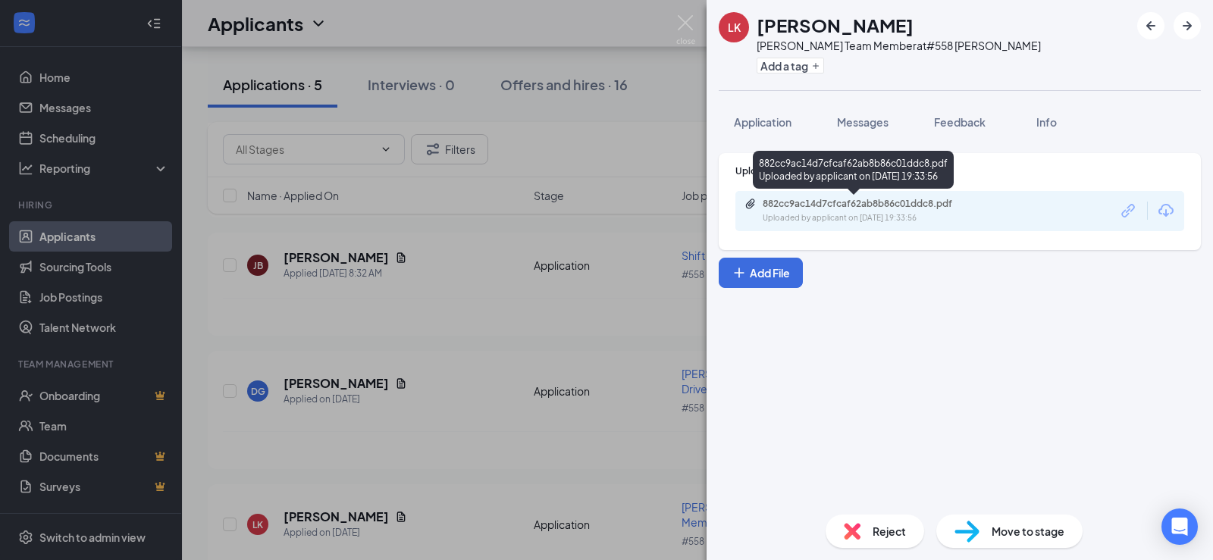
click at [847, 208] on div "882cc9ac14d7cfcaf62ab8b86c01ddc8.pdf" at bounding box center [869, 204] width 212 height 12
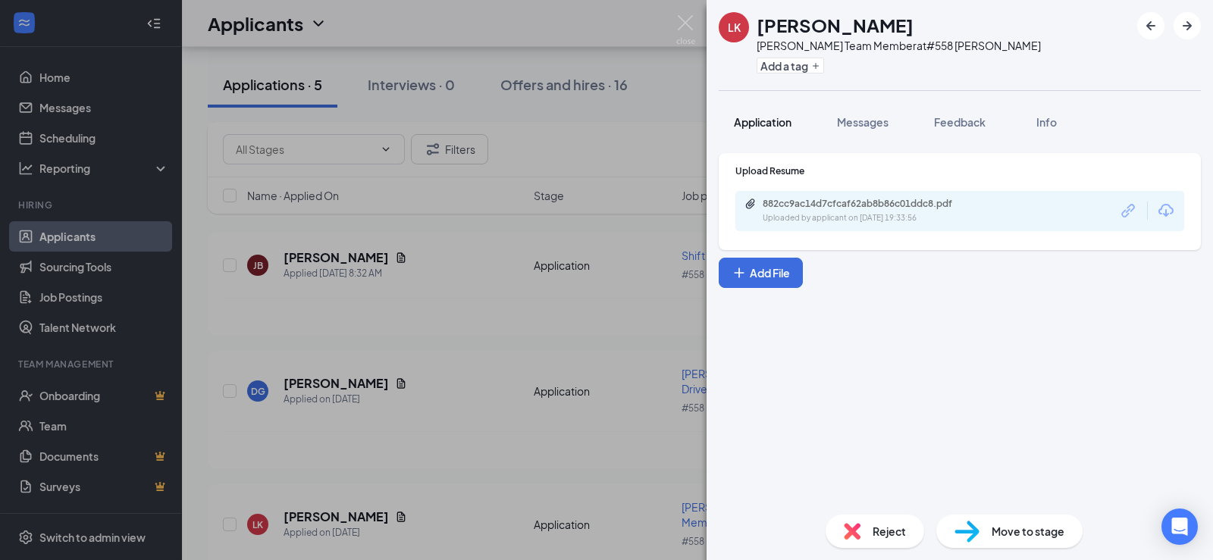
click at [766, 119] on span "Application" at bounding box center [763, 122] width 58 height 14
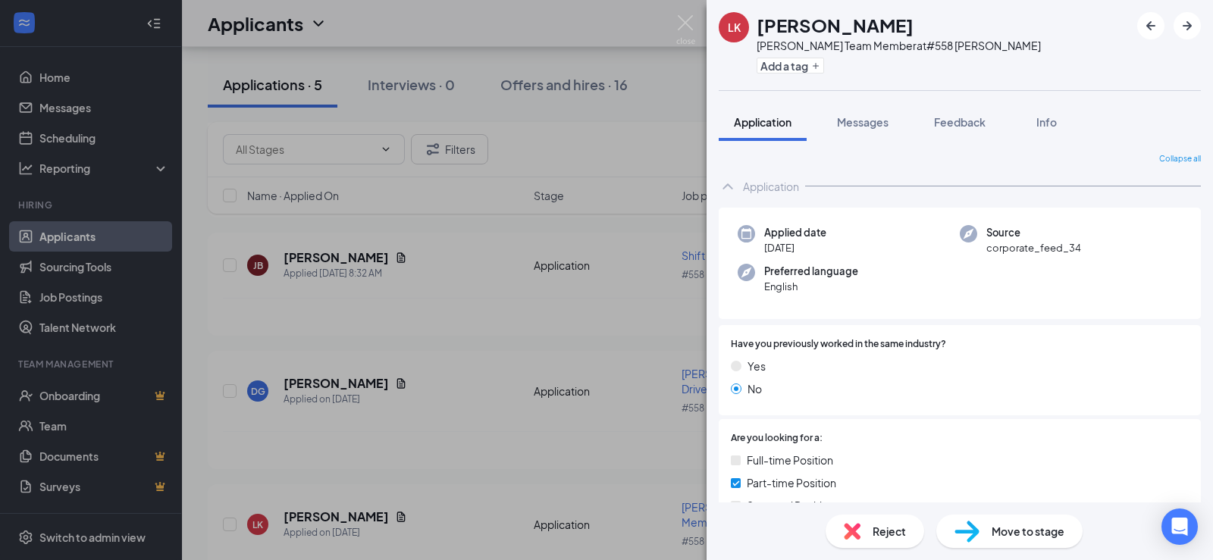
click at [877, 529] on span "Reject" at bounding box center [889, 531] width 33 height 17
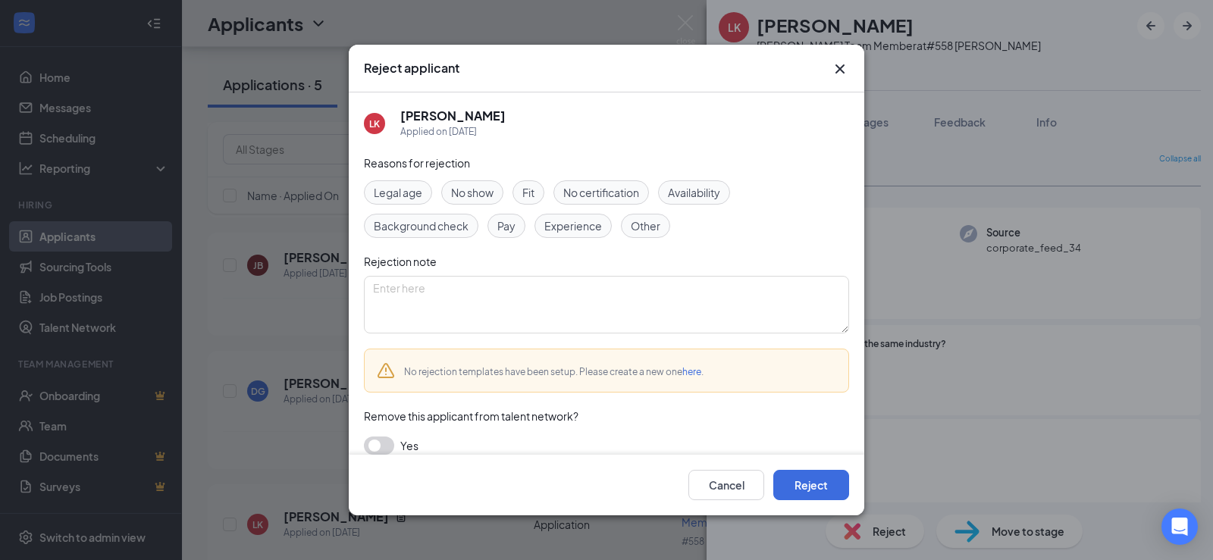
click at [655, 230] on span "Other" at bounding box center [646, 226] width 30 height 17
click at [691, 191] on span "Availability" at bounding box center [694, 192] width 52 height 17
click at [803, 485] on button "Reject" at bounding box center [812, 485] width 76 height 30
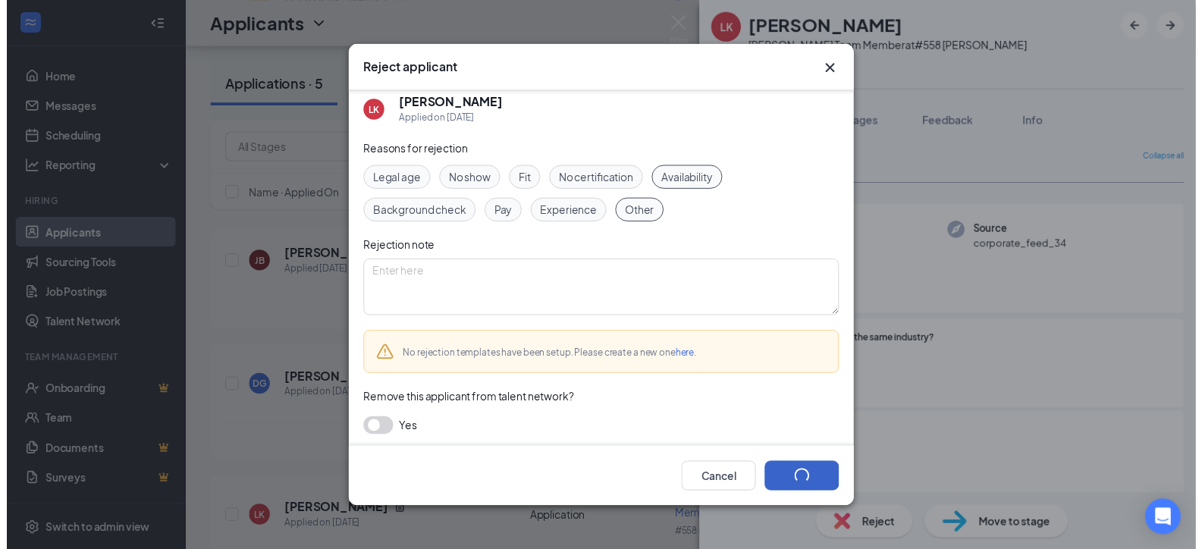
scroll to position [15, 0]
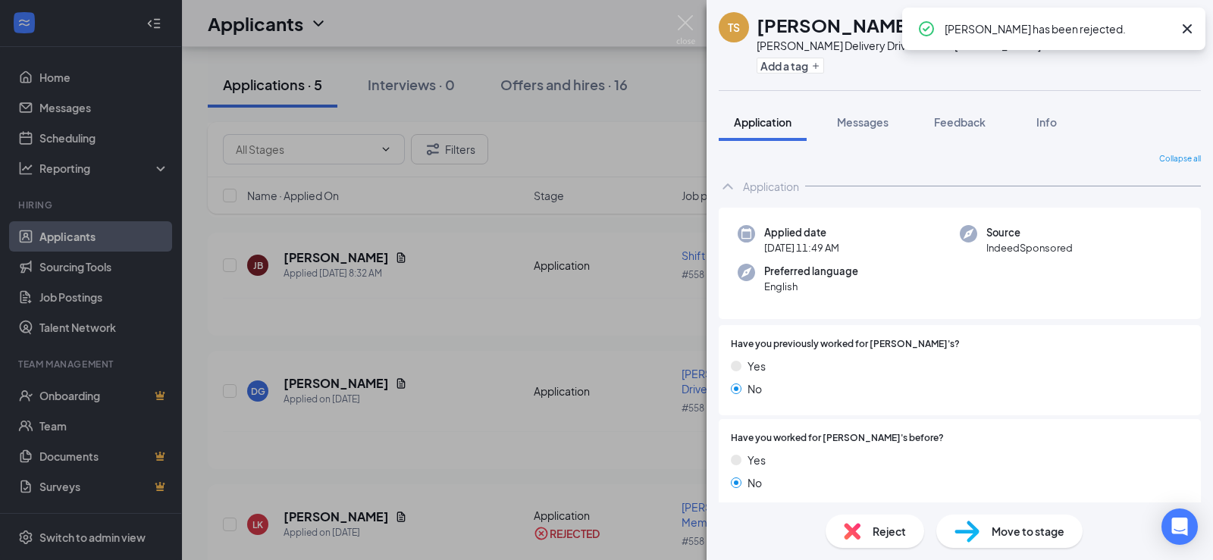
click at [632, 184] on div "[PERSON_NAME] [PERSON_NAME] Delivery Driver at #558 [PERSON_NAME] Add a tag App…" at bounding box center [606, 280] width 1213 height 560
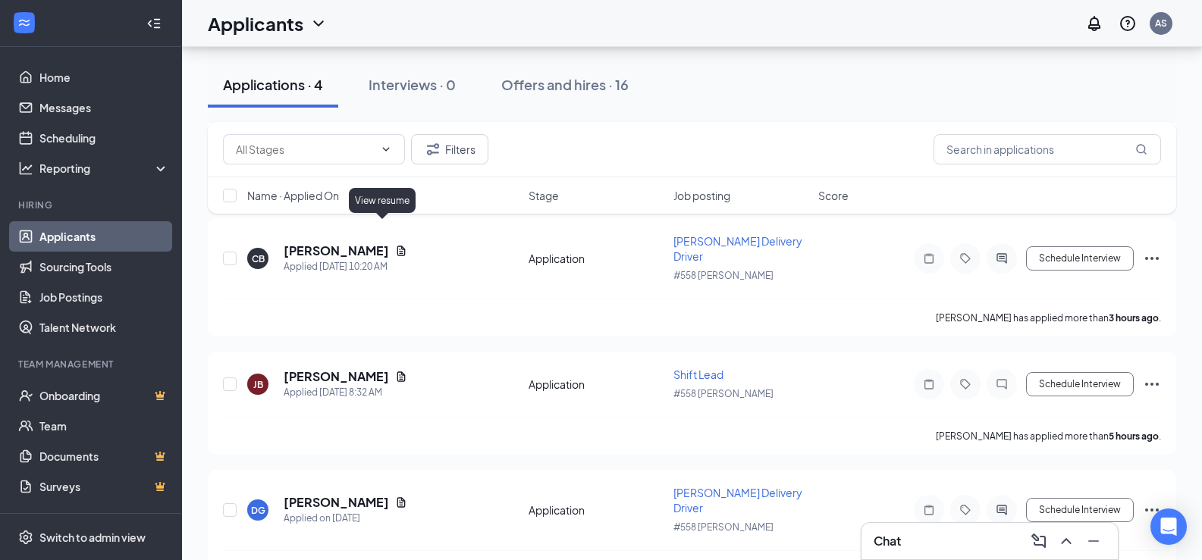
scroll to position [209, 0]
click at [1105, 98] on div "Applications · 4 Interviews · 0 Offers and hires · 16" at bounding box center [692, 85] width 968 height 46
click at [1059, 544] on icon "ChevronUp" at bounding box center [1066, 541] width 18 height 18
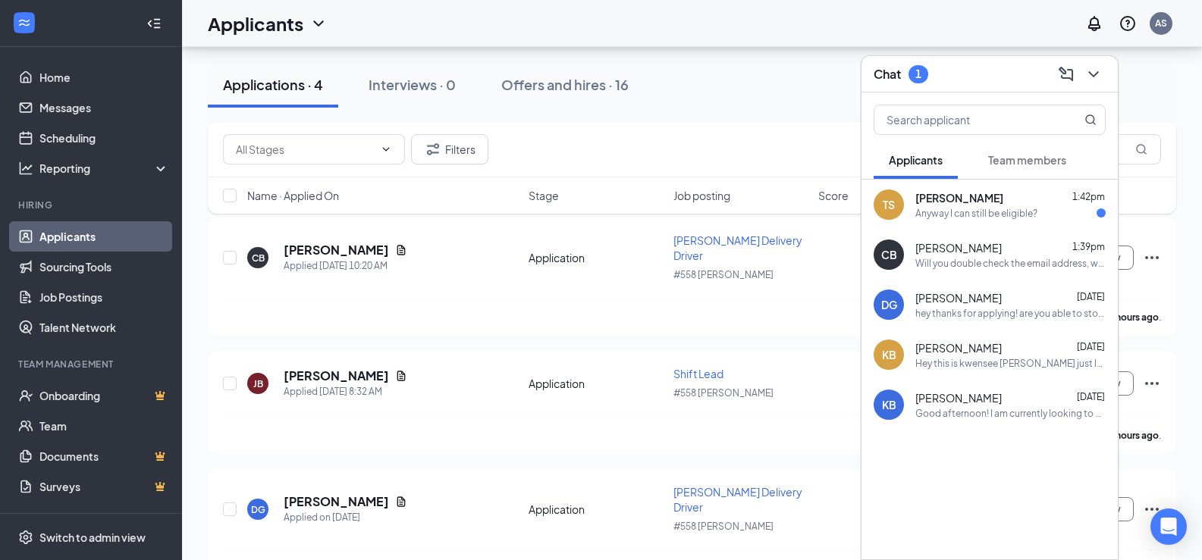
click at [988, 218] on div "Anyway I can still be eligible?" at bounding box center [976, 213] width 122 height 13
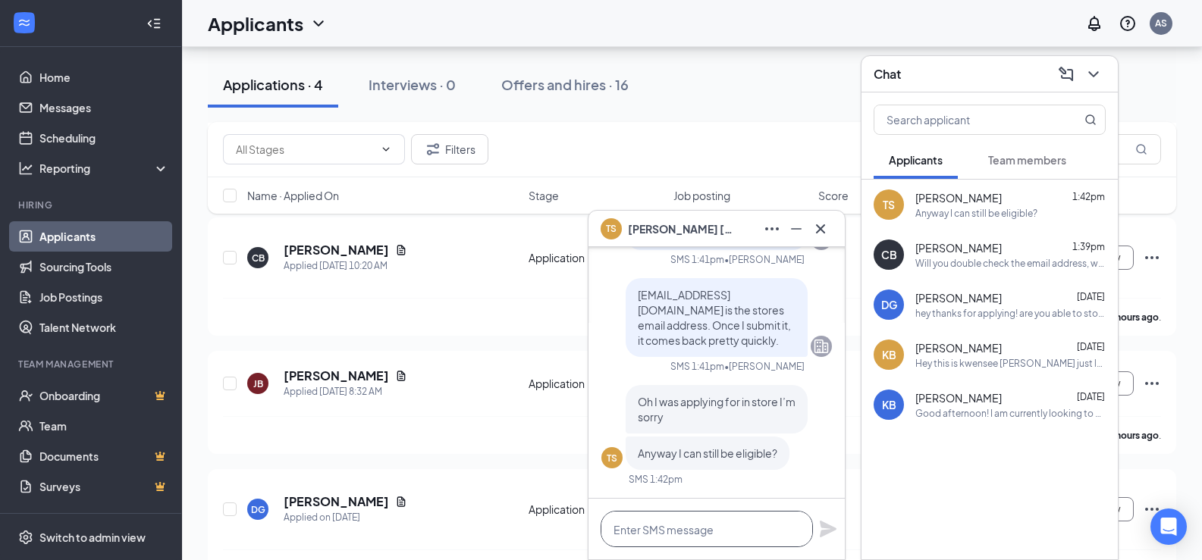
click at [689, 530] on textarea at bounding box center [707, 529] width 212 height 36
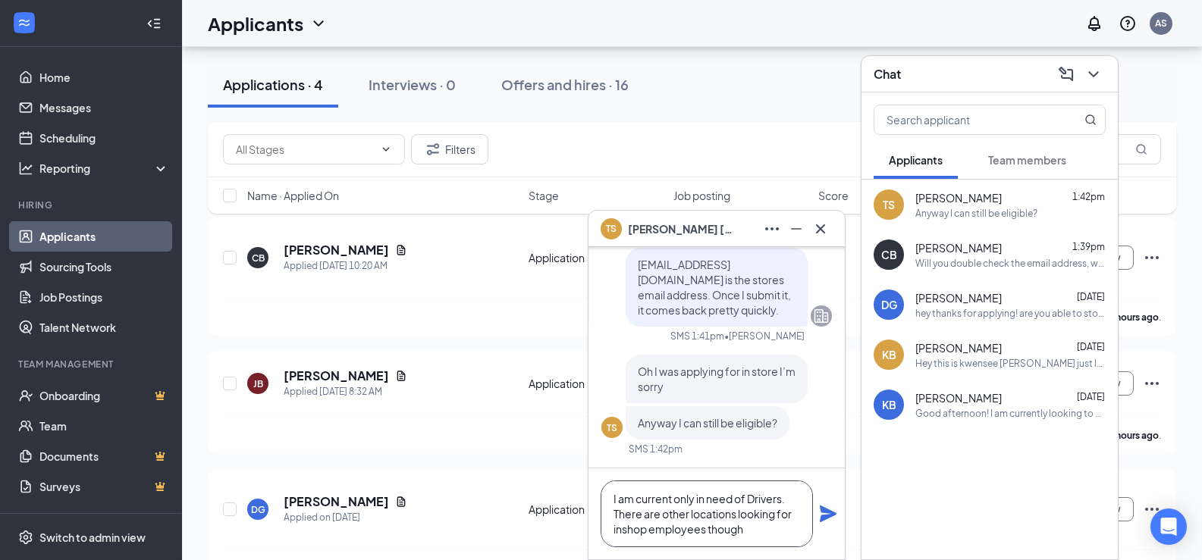
type textarea "I am current only in need of Drivers. There are other locations looking for ins…"
click at [824, 516] on icon "Plane" at bounding box center [828, 514] width 17 height 17
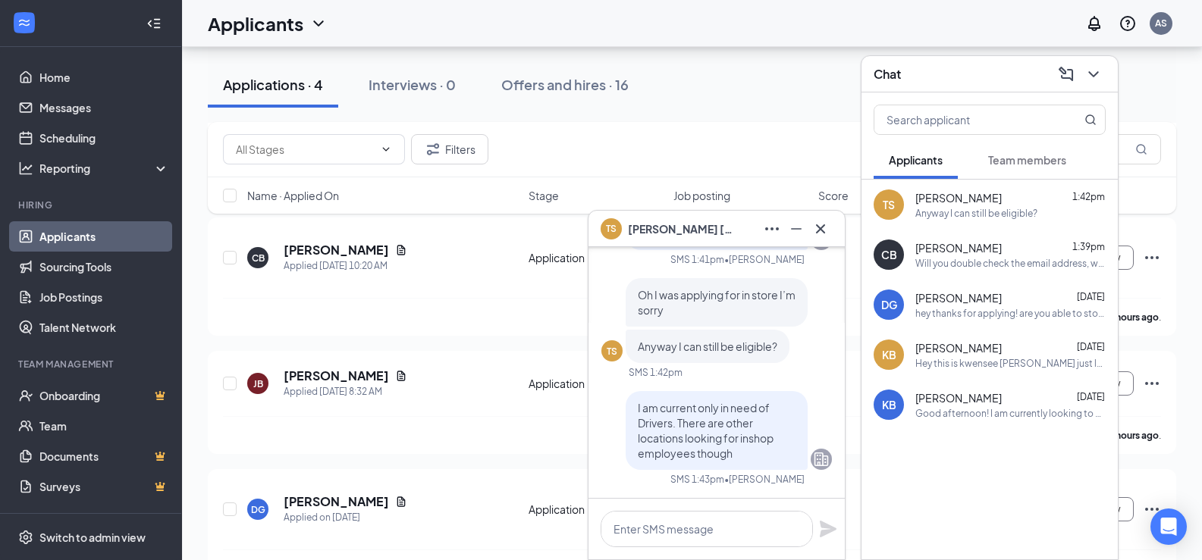
scroll to position [0, 0]
click at [1094, 70] on icon "ChevronDown" at bounding box center [1093, 74] width 18 height 18
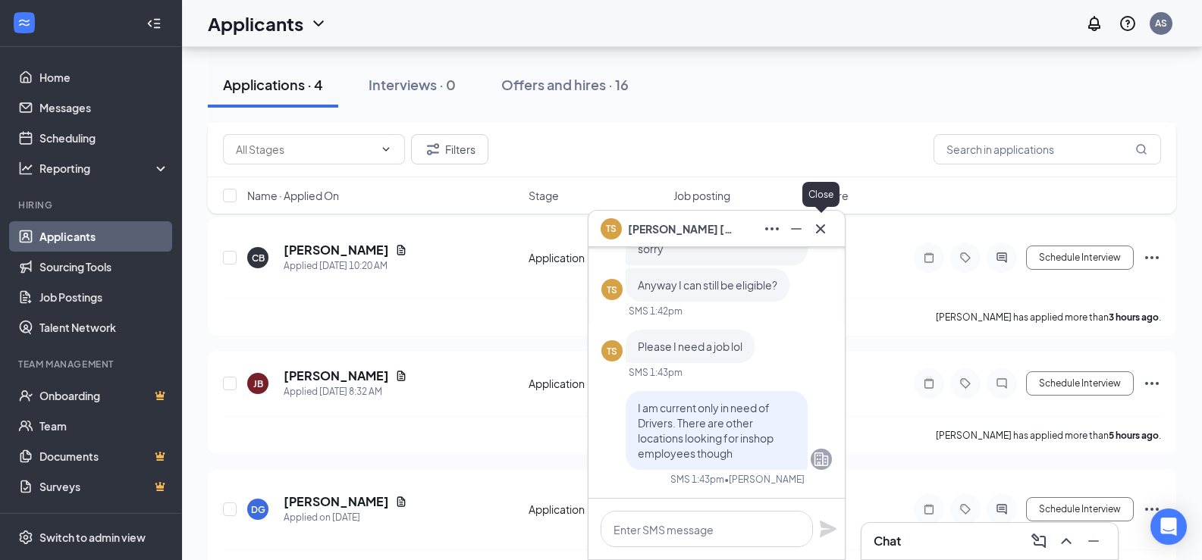
click at [833, 235] on div "[PERSON_NAME]" at bounding box center [716, 229] width 256 height 36
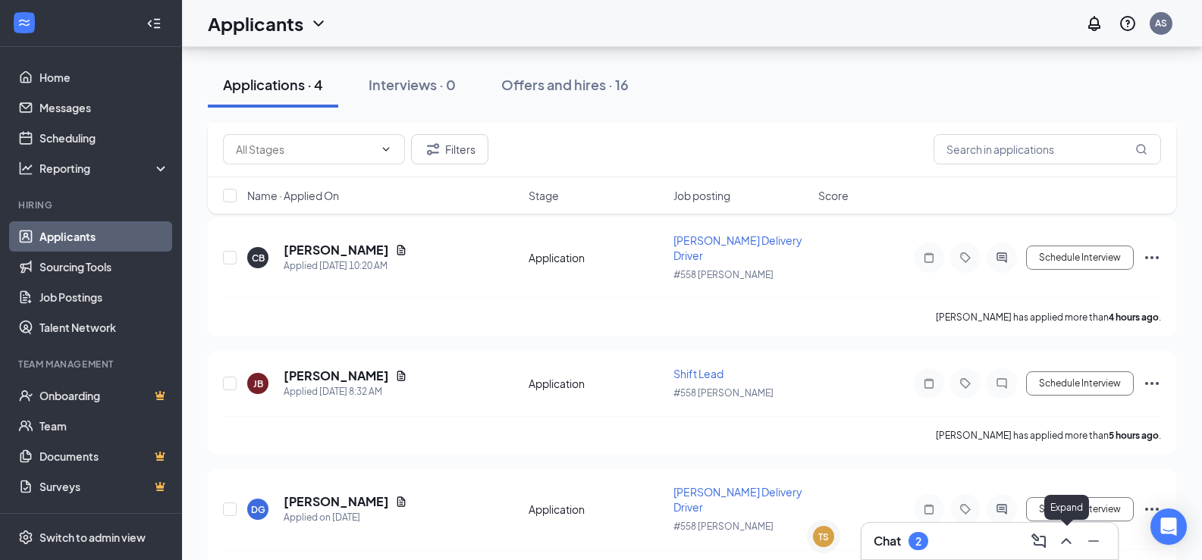
click at [1062, 543] on icon "ChevronUp" at bounding box center [1066, 541] width 10 height 6
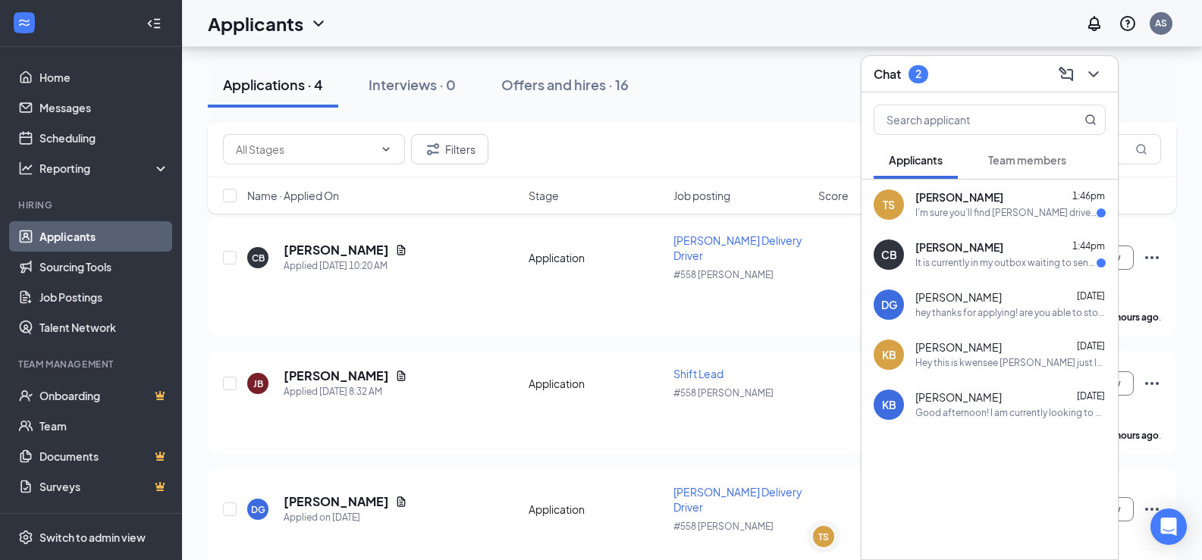
click at [1011, 207] on div "I’m sure you’ll find [PERSON_NAME] driver soon" at bounding box center [1005, 213] width 181 height 13
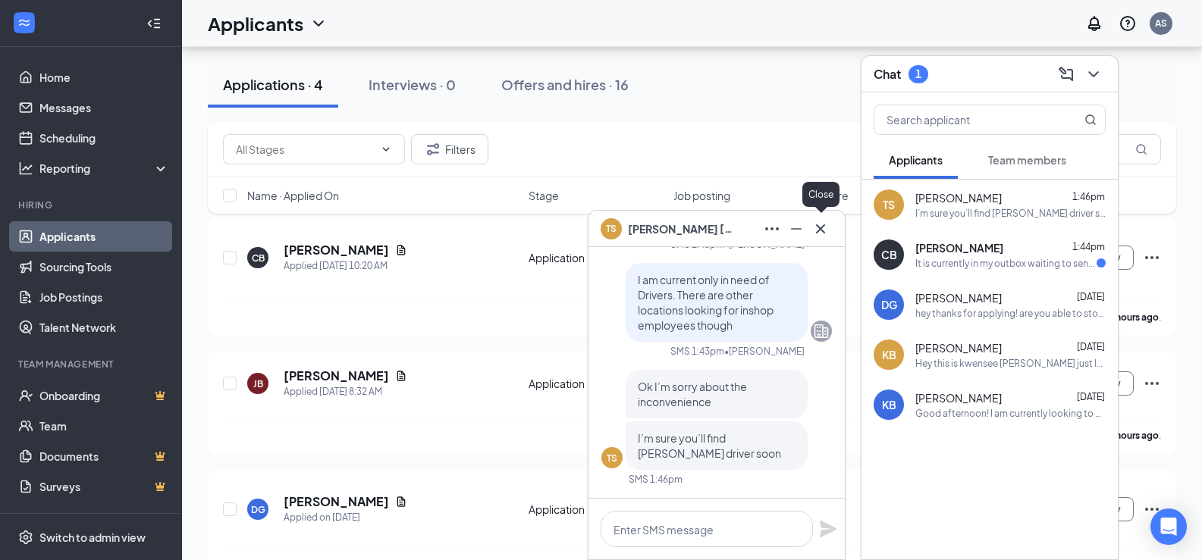
click at [821, 228] on icon "Cross" at bounding box center [820, 228] width 9 height 9
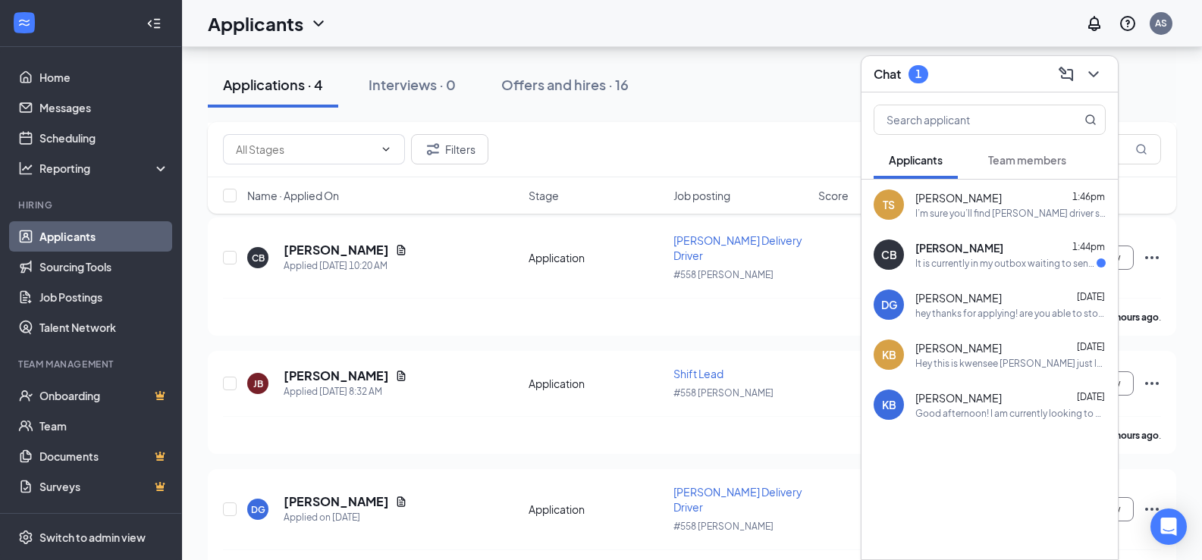
click at [537, 309] on div "[PERSON_NAME] Applied [DATE] 11:49 AM Application [PERSON_NAME] Delivery Driver…" at bounding box center [692, 336] width 968 height 504
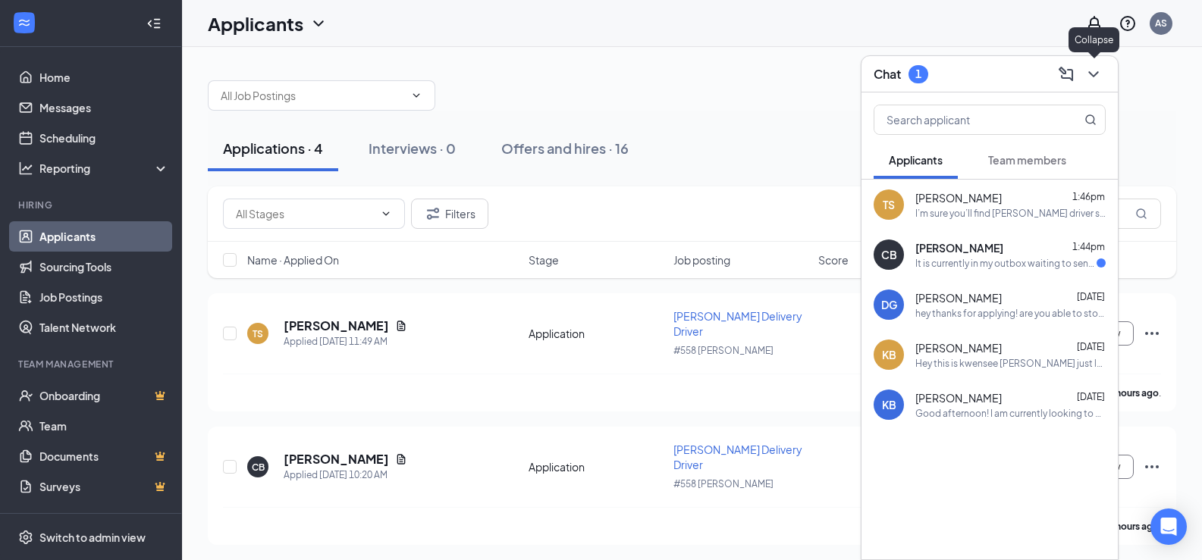
click at [1093, 74] on icon "ChevronDown" at bounding box center [1093, 74] width 18 height 18
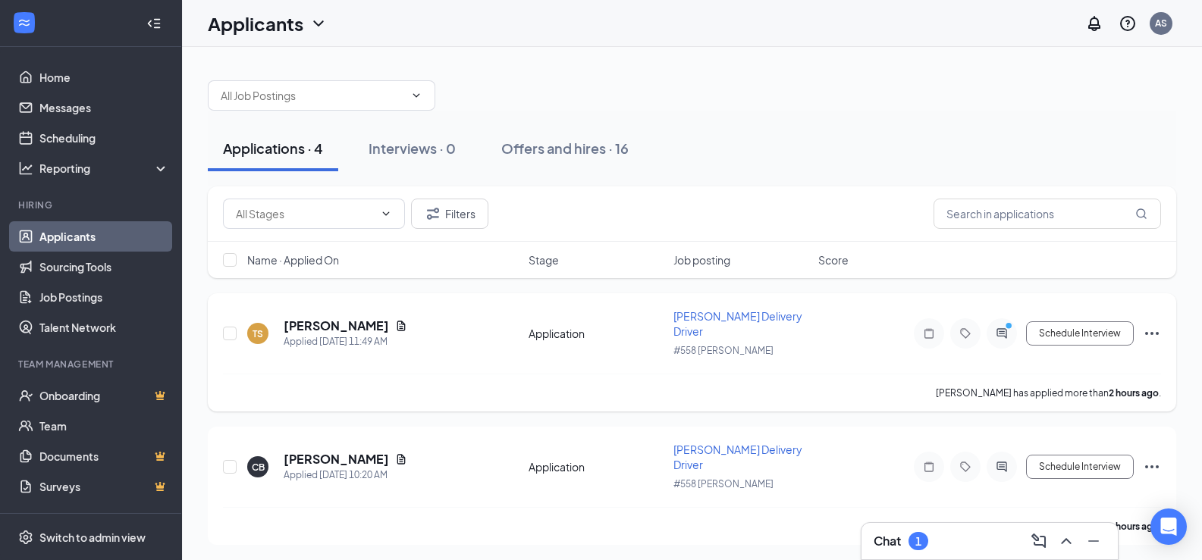
click at [1151, 325] on icon "Ellipses" at bounding box center [1152, 334] width 18 height 18
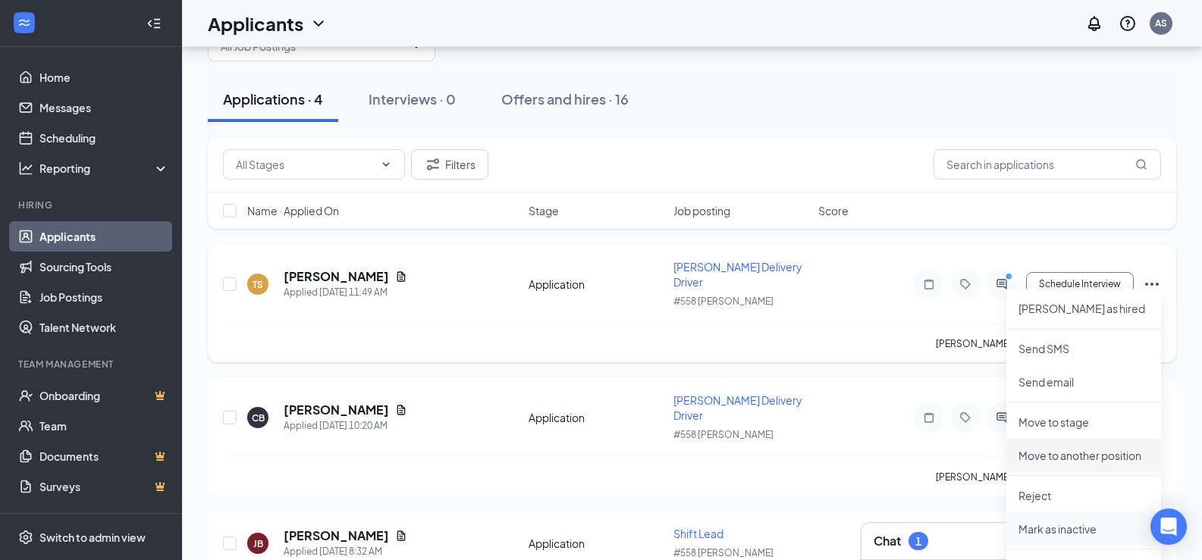
scroll to position [76, 0]
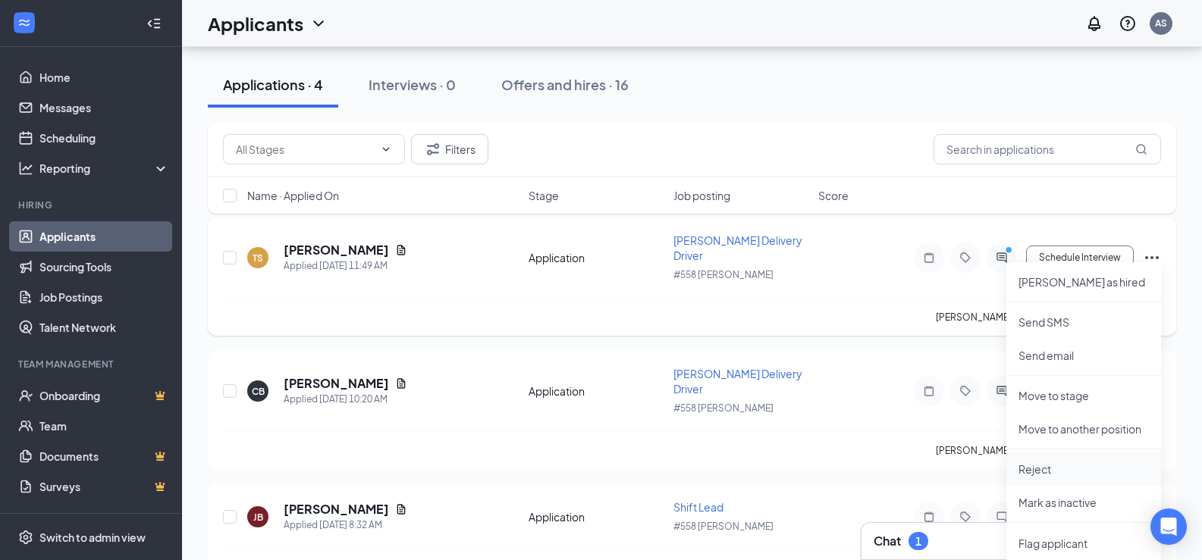
click at [1063, 469] on p "Reject" at bounding box center [1083, 469] width 130 height 15
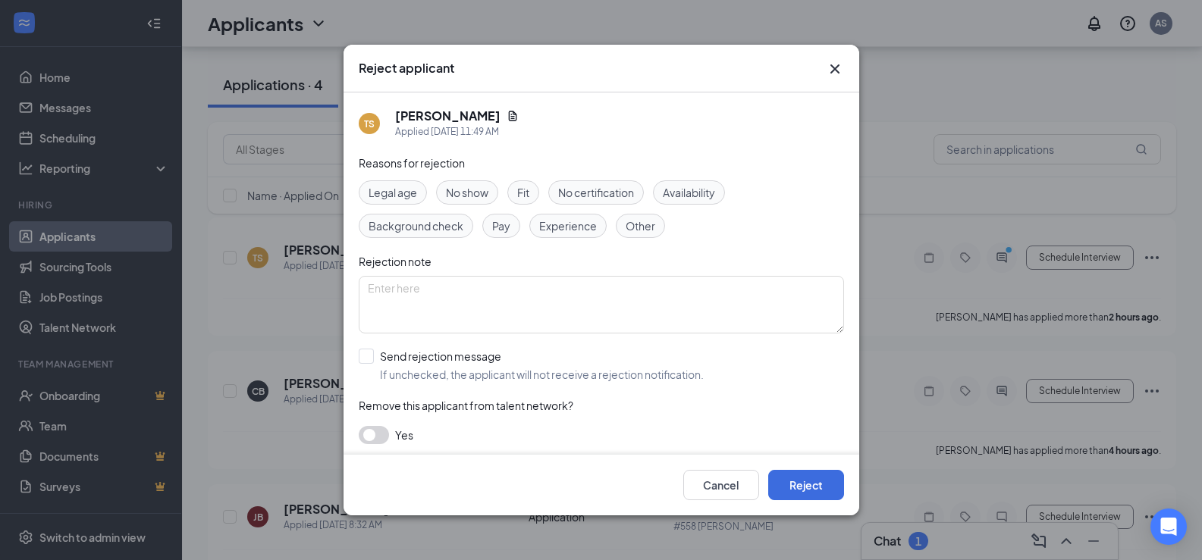
click at [640, 224] on span "Other" at bounding box center [641, 226] width 30 height 17
click at [806, 483] on button "Reject" at bounding box center [806, 485] width 76 height 30
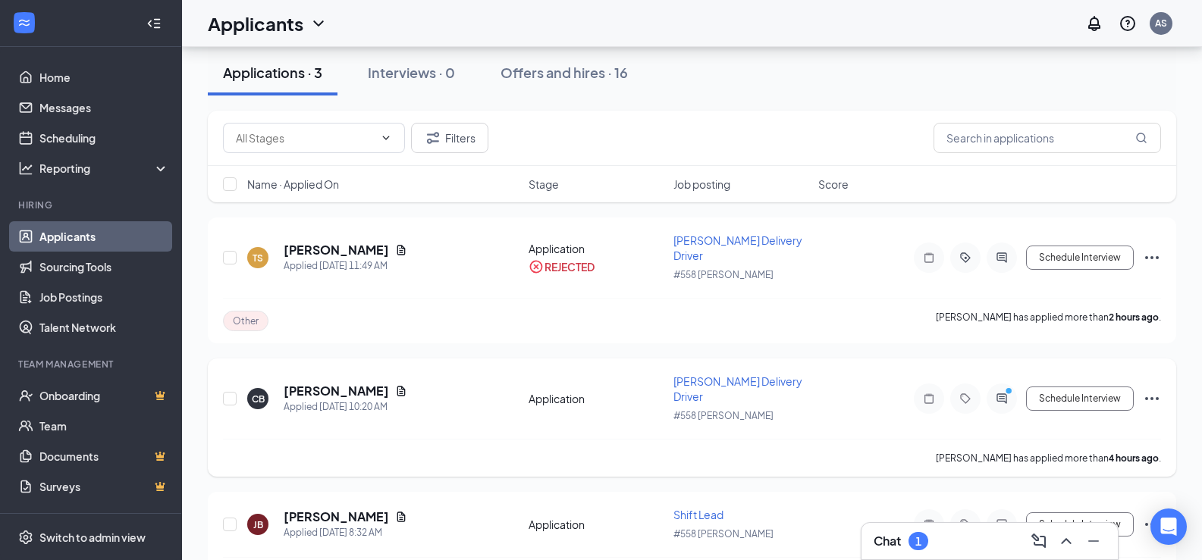
scroll to position [0, 0]
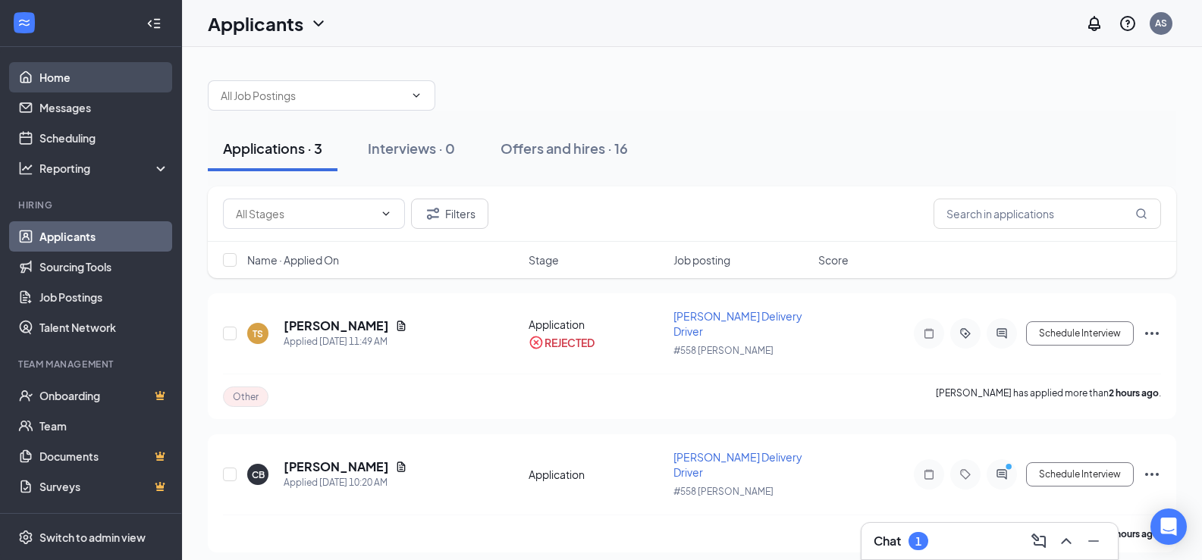
click at [67, 76] on link "Home" at bounding box center [104, 77] width 130 height 30
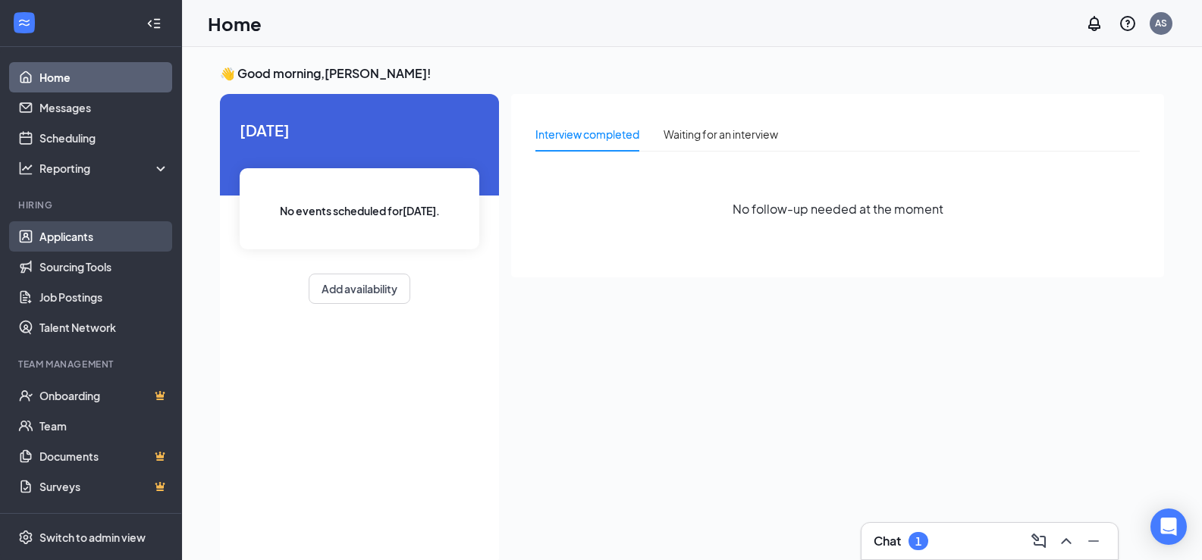
click at [68, 234] on link "Applicants" at bounding box center [104, 236] width 130 height 30
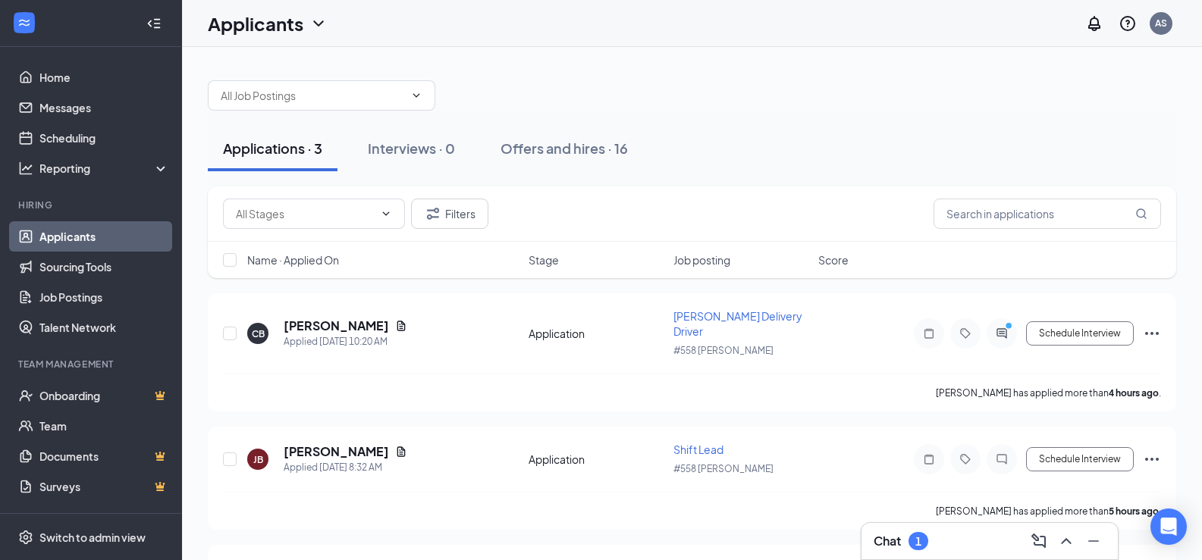
click at [679, 140] on div "Applications · 3 Interviews · 0 Offers and hires · 16" at bounding box center [692, 149] width 968 height 46
